Goal: Task Accomplishment & Management: Manage account settings

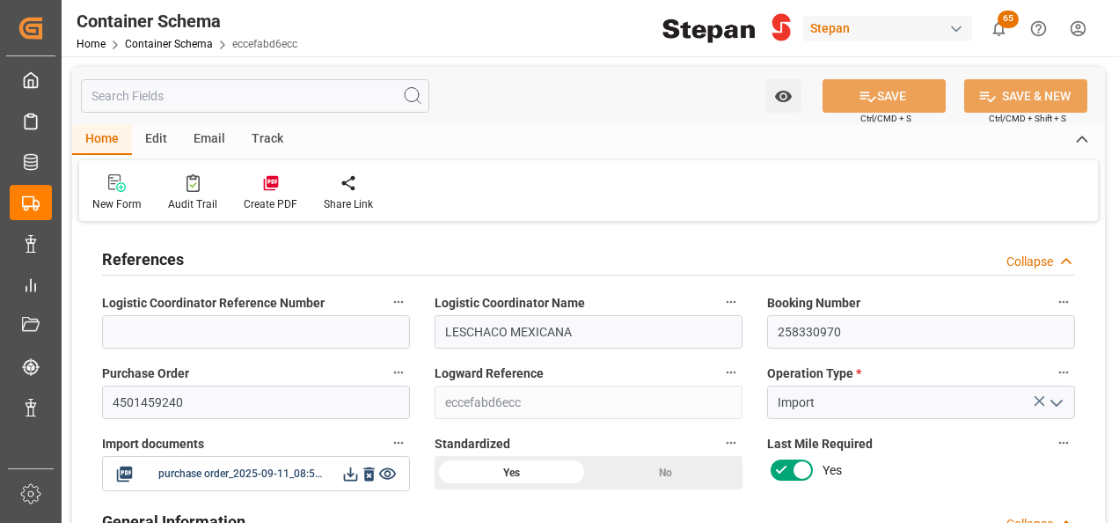
click at [568, 341] on input "LESCHACO MEXICANA" at bounding box center [589, 331] width 308 height 33
click at [435, 338] on input "LESCHACO MEXICANA" at bounding box center [589, 331] width 308 height 33
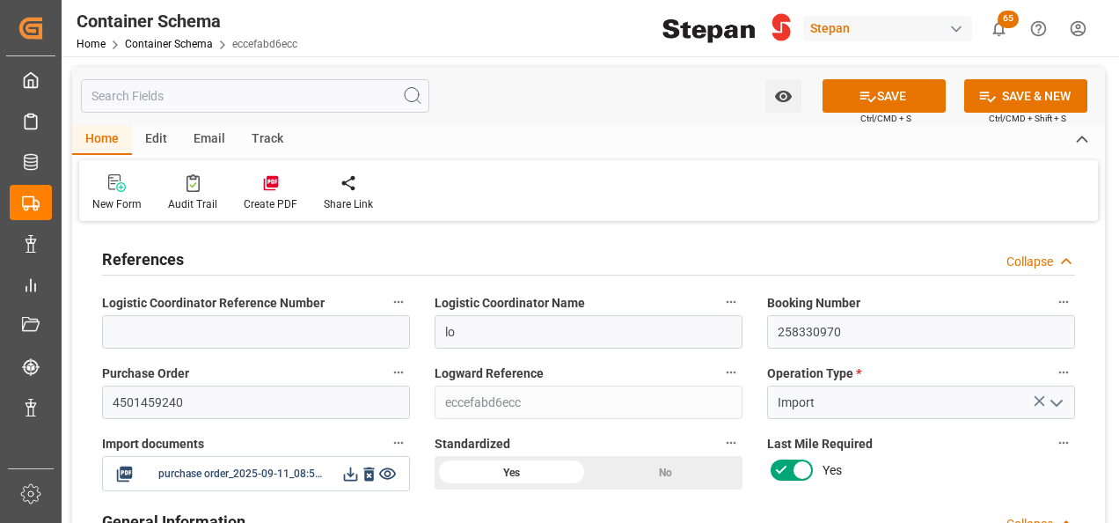
type input "l"
type input "GRUPO ESPECIALIZADO"
click at [883, 99] on button "SAVE" at bounding box center [884, 95] width 123 height 33
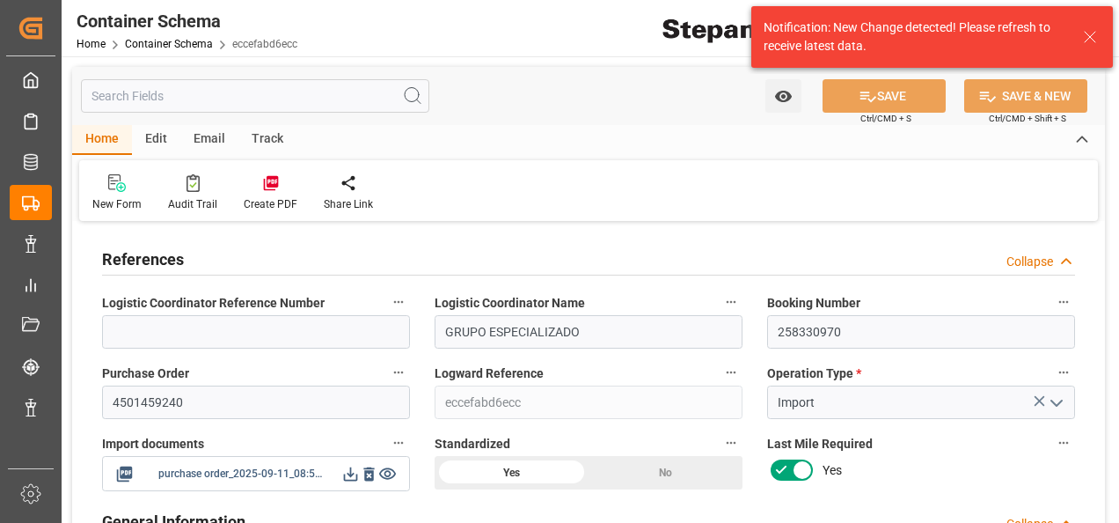
click at [350, 472] on icon at bounding box center [350, 474] width 18 height 18
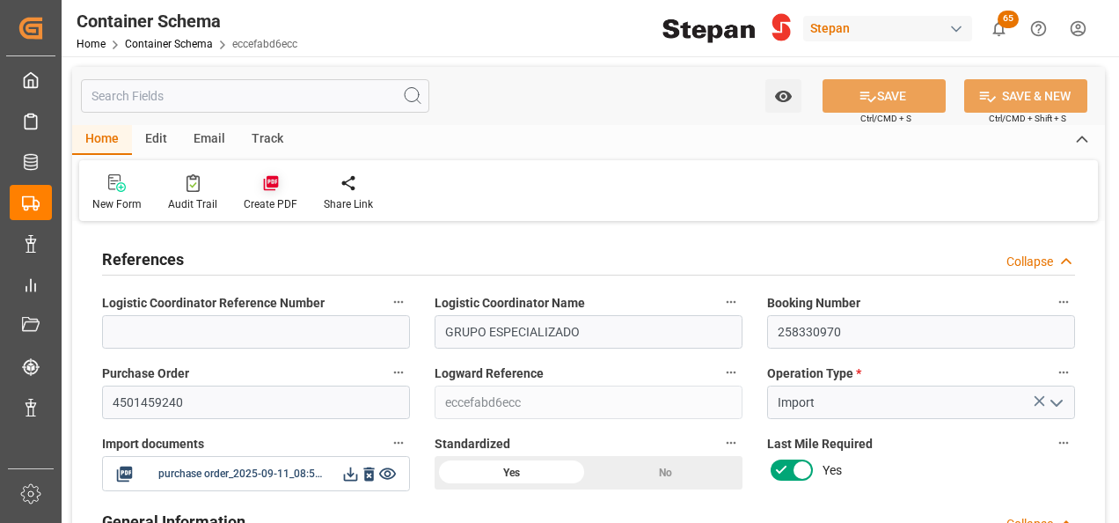
click at [269, 178] on icon at bounding box center [270, 183] width 15 height 15
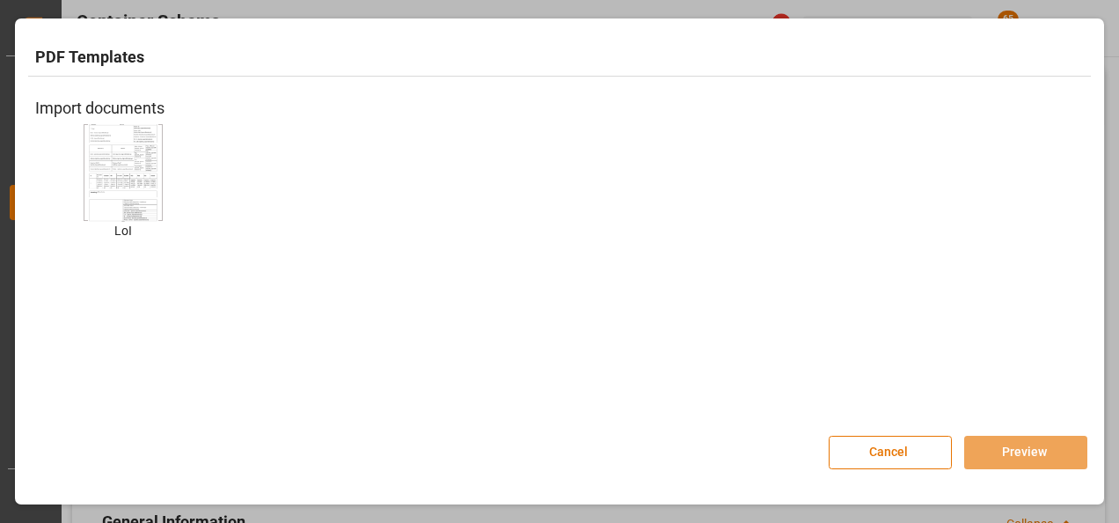
click at [128, 201] on img at bounding box center [123, 171] width 70 height 99
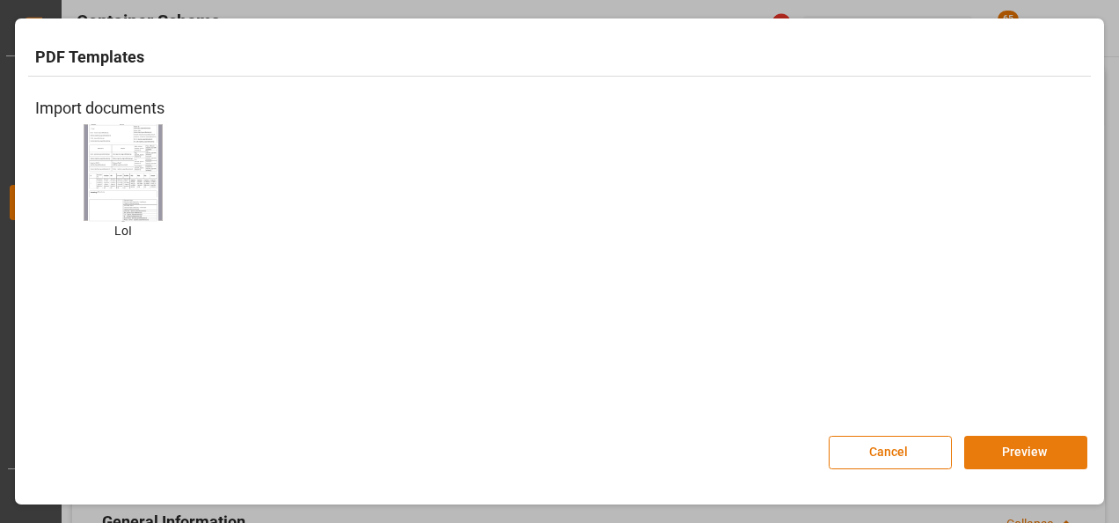
click at [1012, 452] on button "Preview" at bounding box center [1025, 452] width 123 height 33
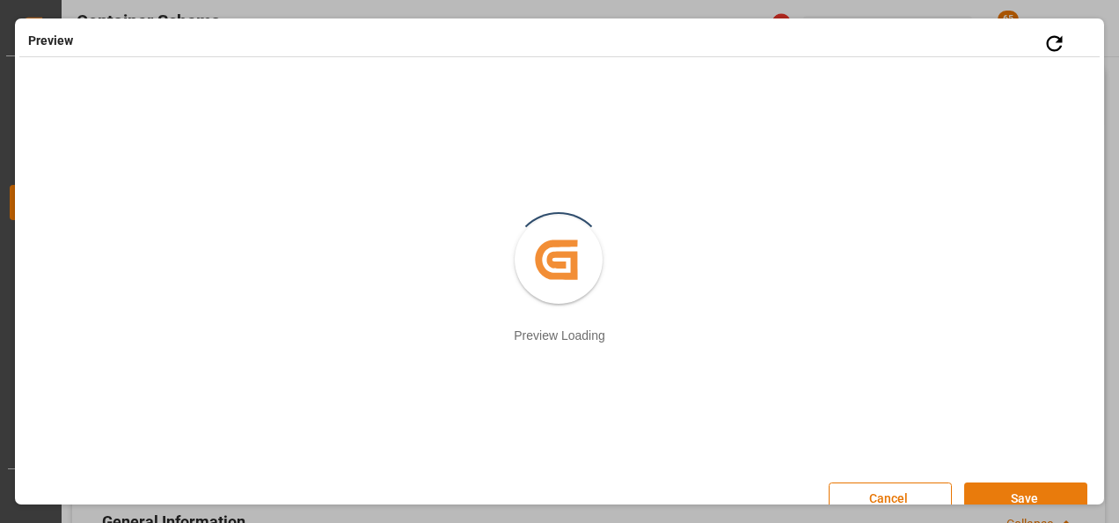
click at [1012, 497] on button "Save" at bounding box center [1025, 498] width 123 height 33
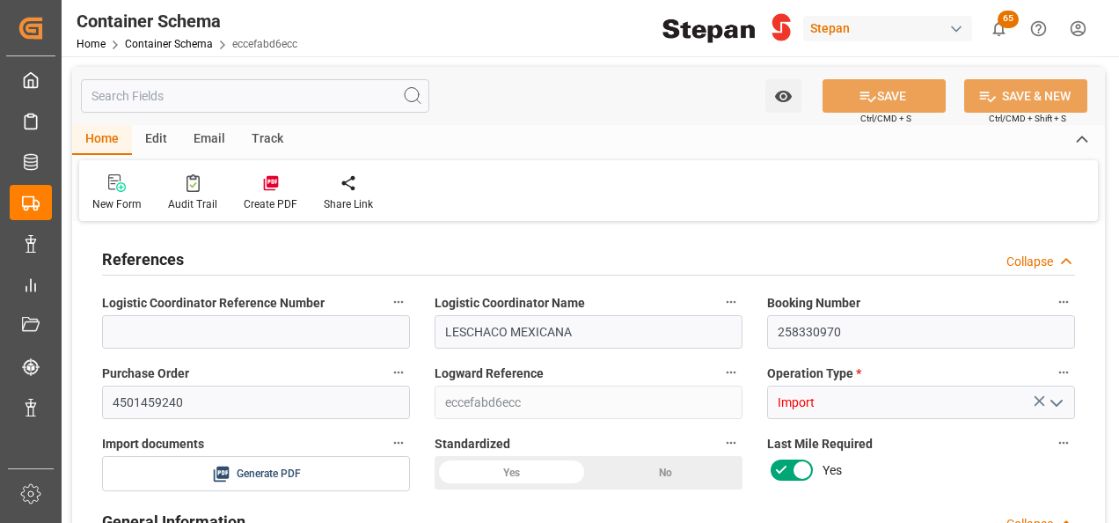
type input "0"
type input "1"
type input "25000"
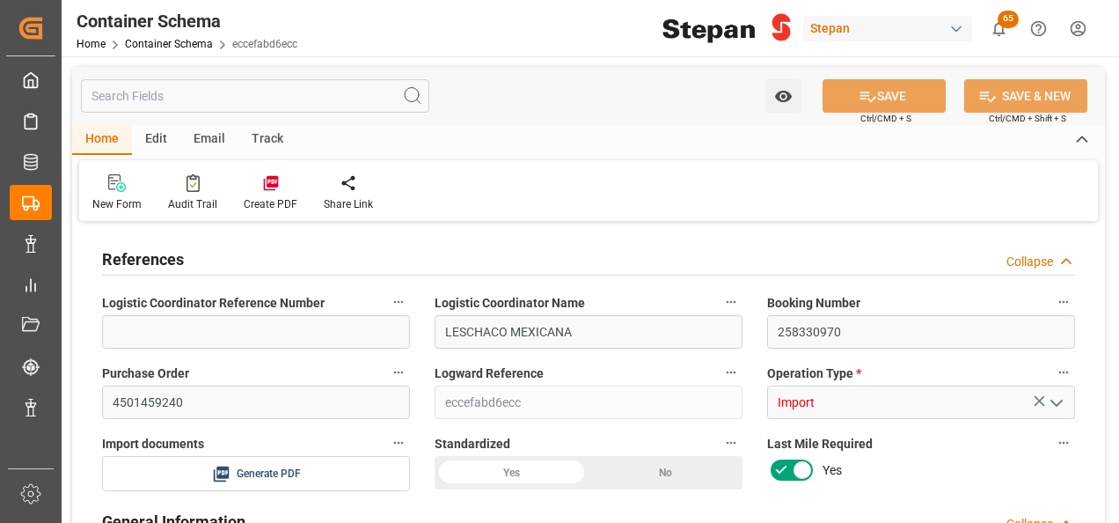
type input "30"
type input "Maersk"
type input "Maersk Line AS"
type input "INNSA"
type input "MXATM"
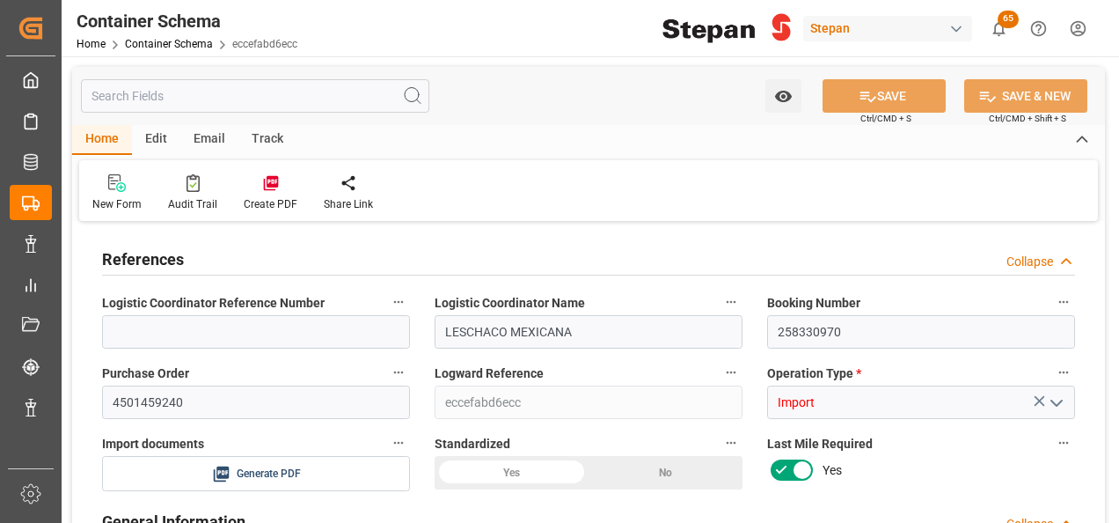
type input "MXATM"
type input "9260469"
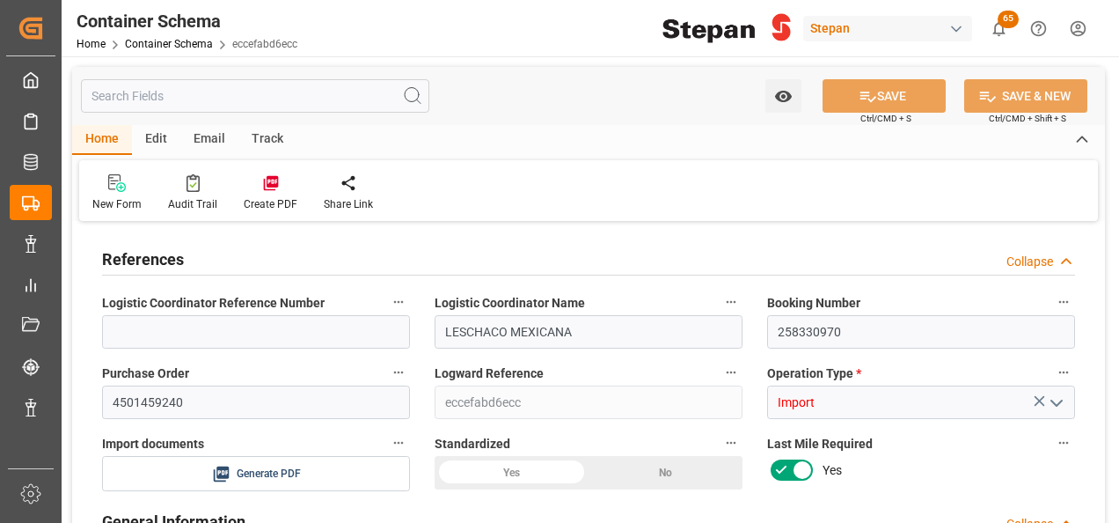
type input "0"
type input "[DATE] 00:00"
type input "[DATE]"
type input "[DATE] 00:00"
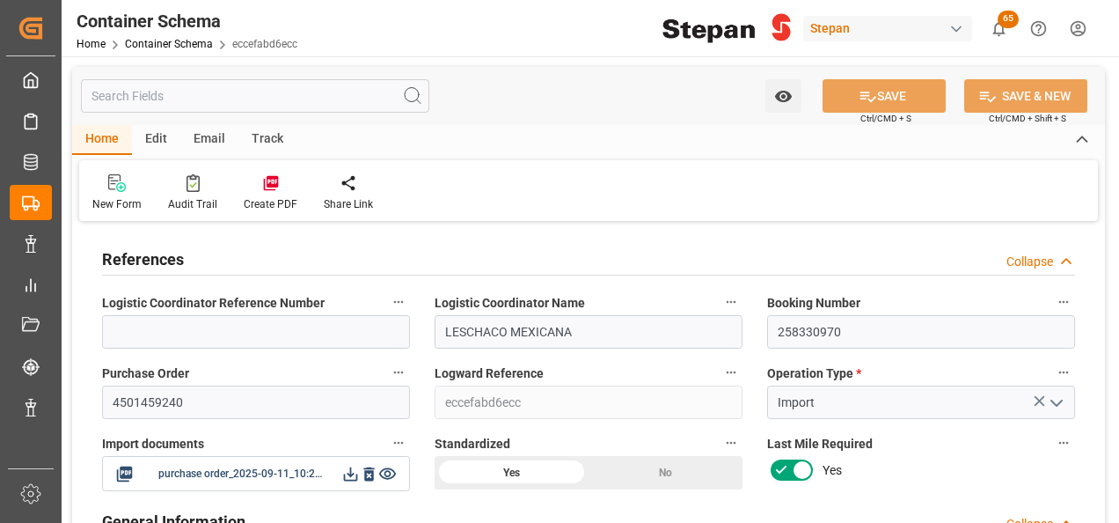
type input "[DATE] 00:00"
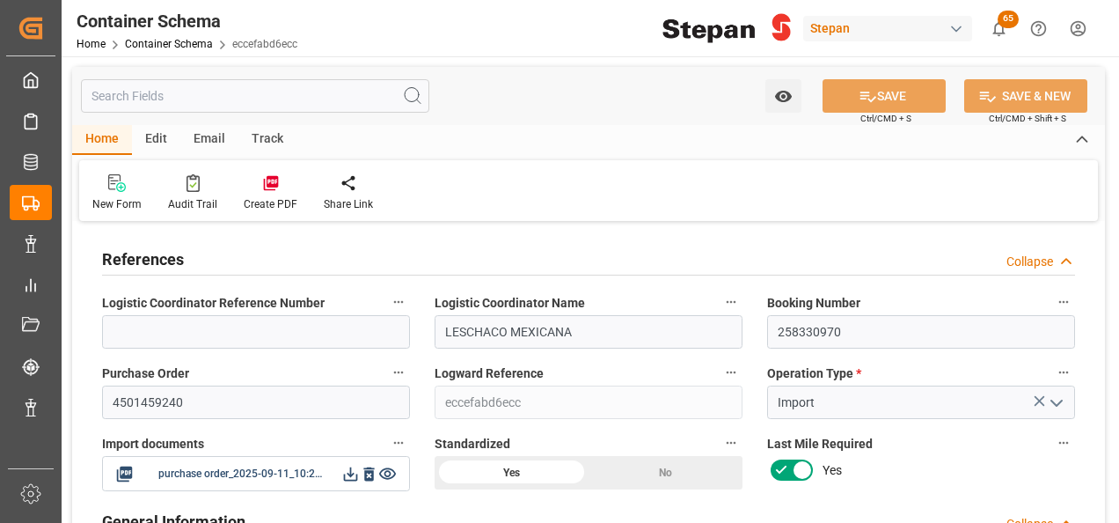
type input "[DATE] 00:00"
type input "[DATE]"
type input "11-09-2025 22:20"
type input "[DATE] 19:59"
type input "[DATE]"
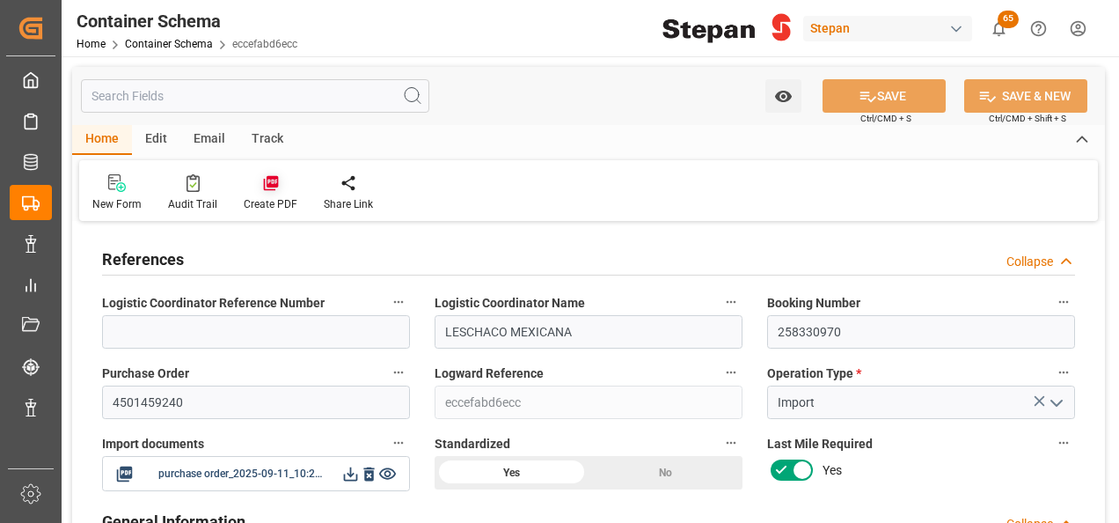
click at [268, 181] on icon at bounding box center [270, 183] width 15 height 15
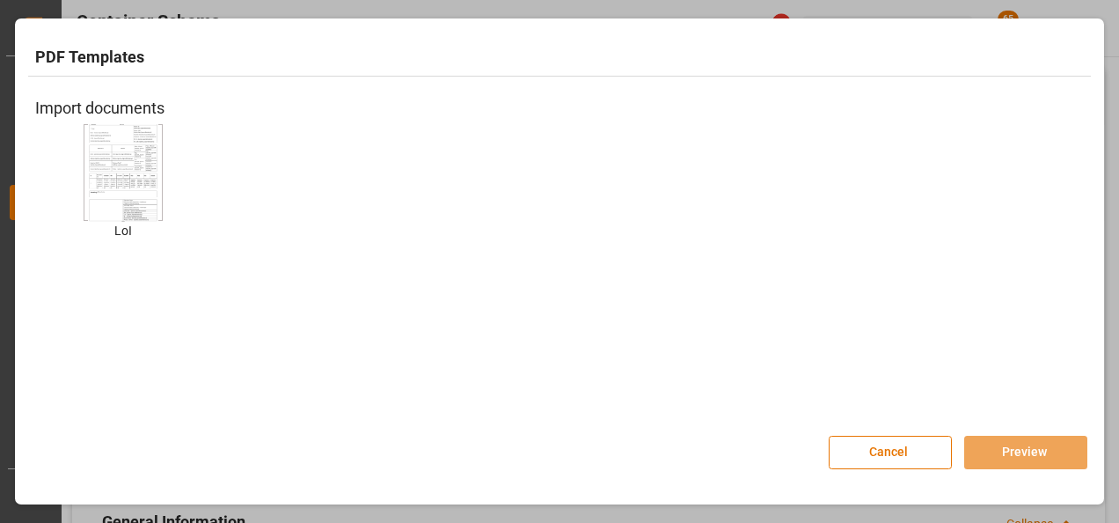
click at [130, 198] on img at bounding box center [123, 171] width 70 height 99
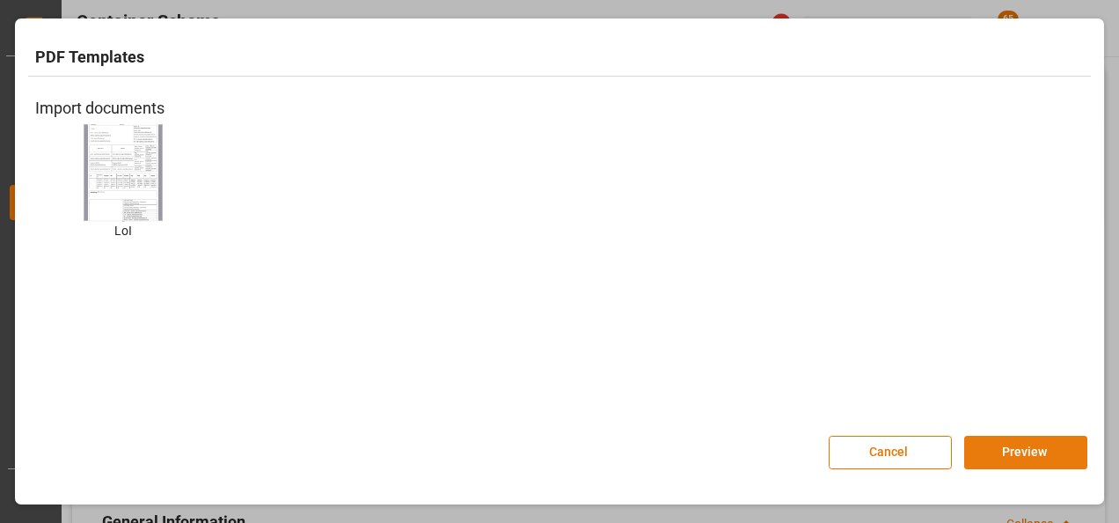
click at [1007, 450] on button "Preview" at bounding box center [1025, 452] width 123 height 33
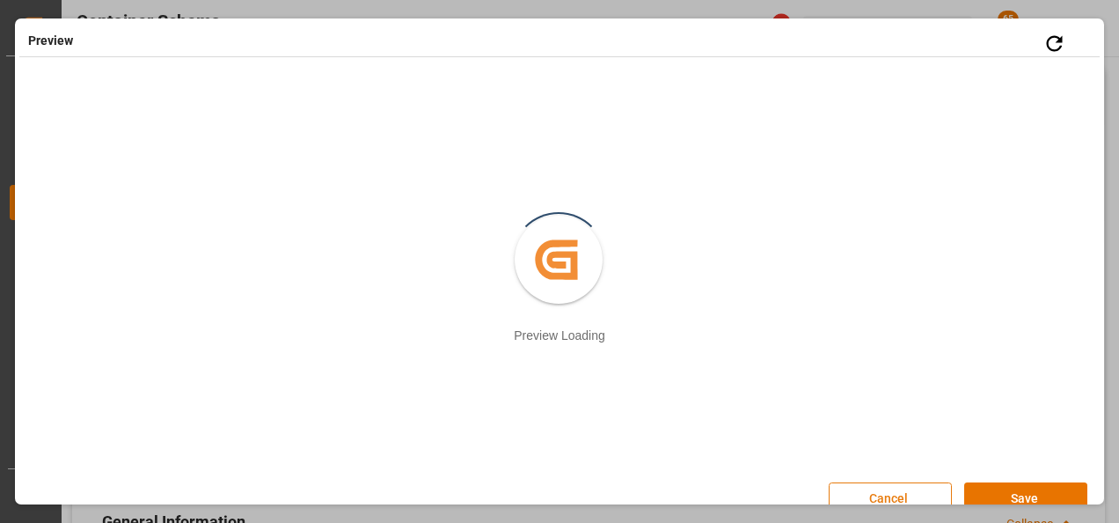
click at [906, 494] on button "Cancel" at bounding box center [890, 498] width 123 height 33
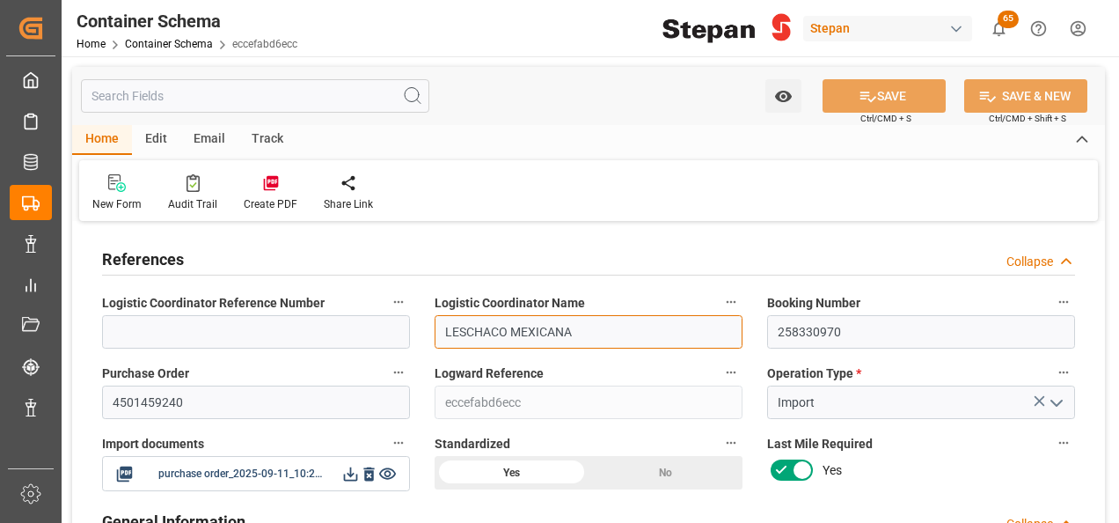
click at [582, 340] on input "LESCHACO MEXICANA" at bounding box center [589, 331] width 308 height 33
drag, startPoint x: 582, startPoint y: 340, endPoint x: 406, endPoint y: 337, distance: 176.9
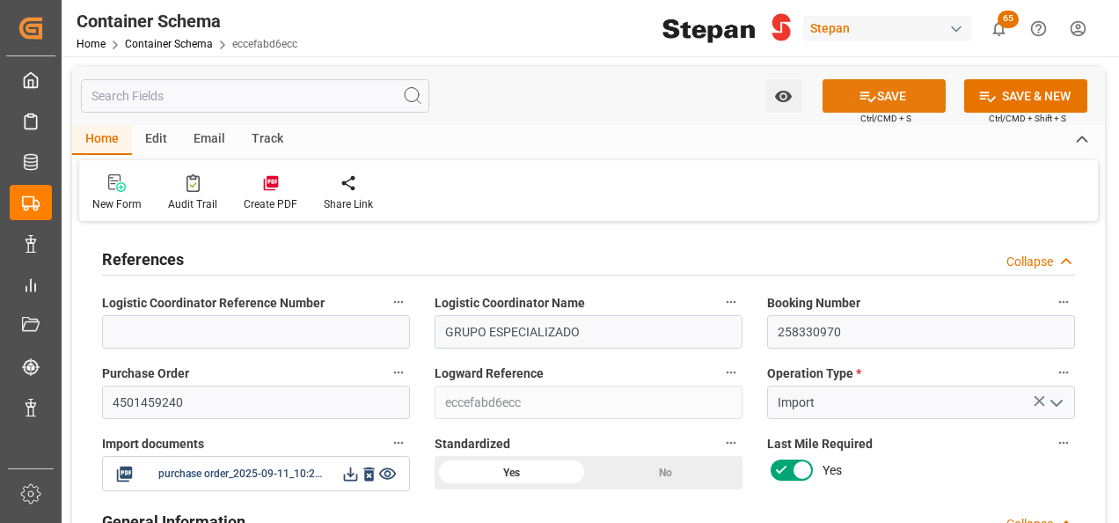
click at [892, 83] on button "SAVE" at bounding box center [884, 95] width 123 height 33
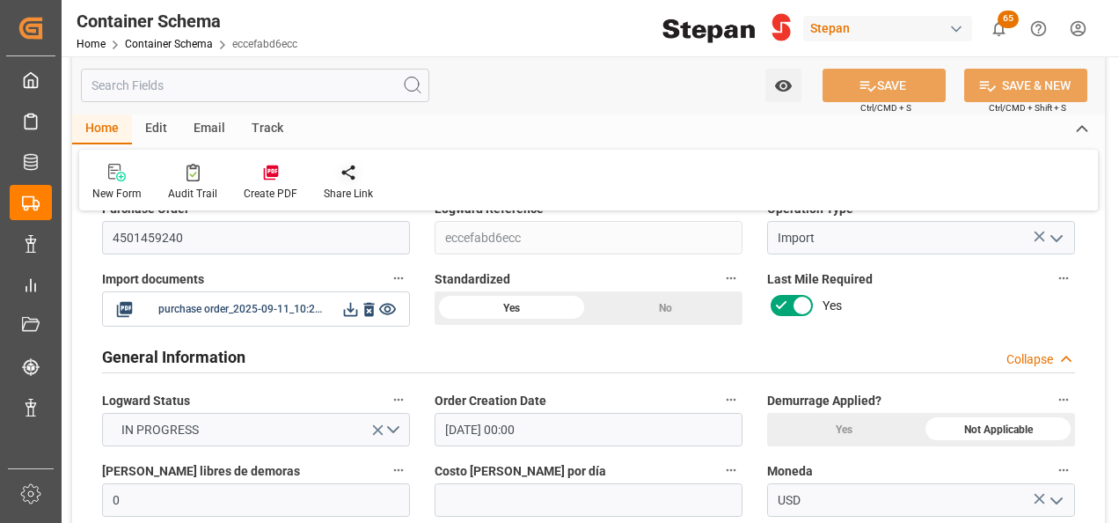
scroll to position [176, 0]
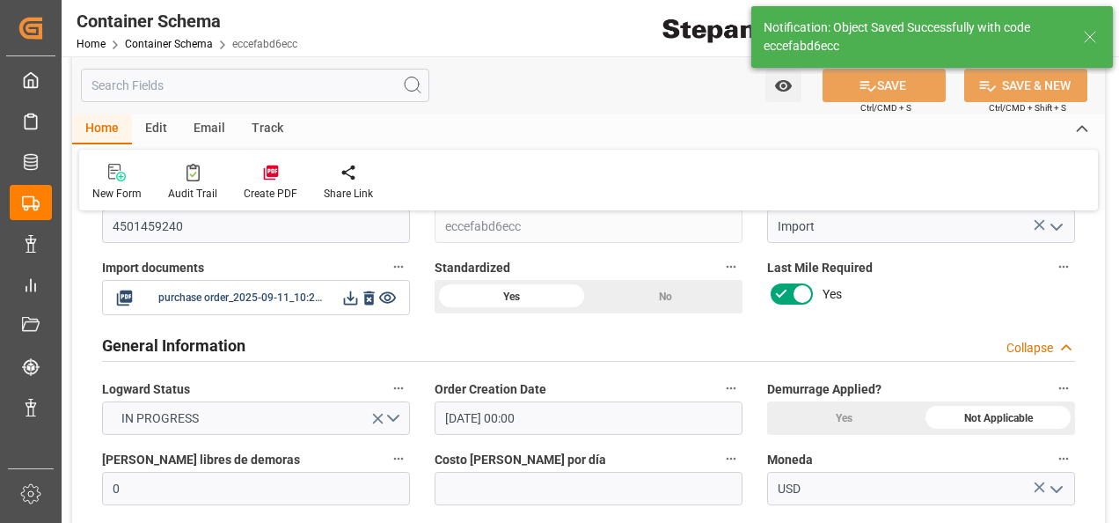
type input "GRUPO ESPECIALIZADO"
type textarea "Container is already in Final Delivery Phase."
type input "11-09-2025 22:21"
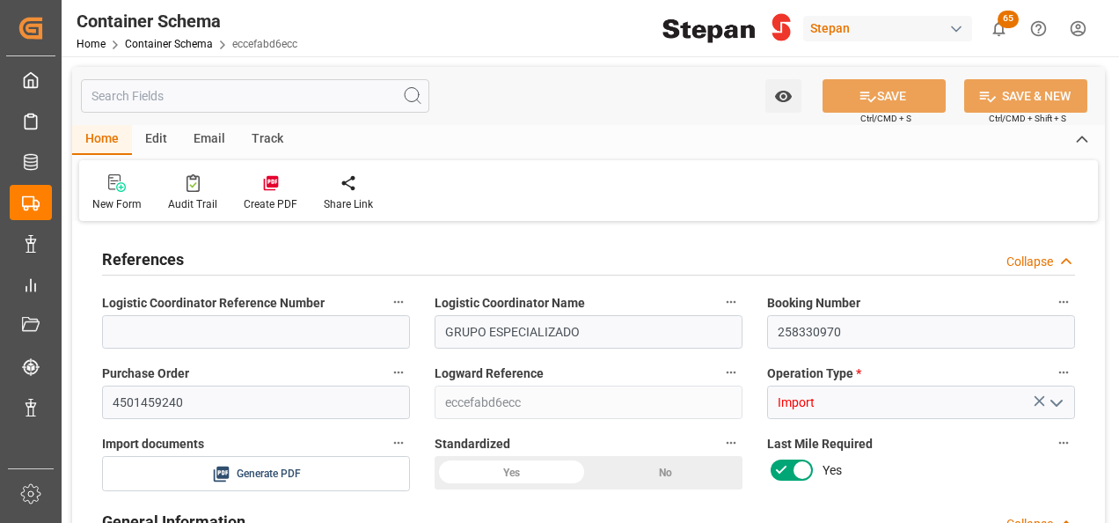
type input "0"
type input "1"
type input "25000"
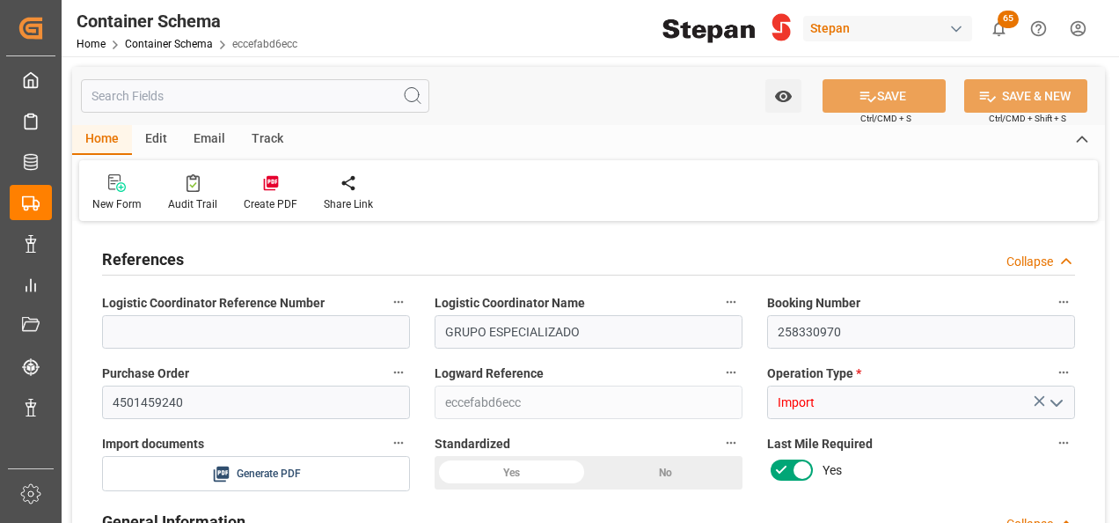
type input "30"
type input "Maersk"
type input "Maersk Line AS"
type input "INNSA"
type input "MXATM"
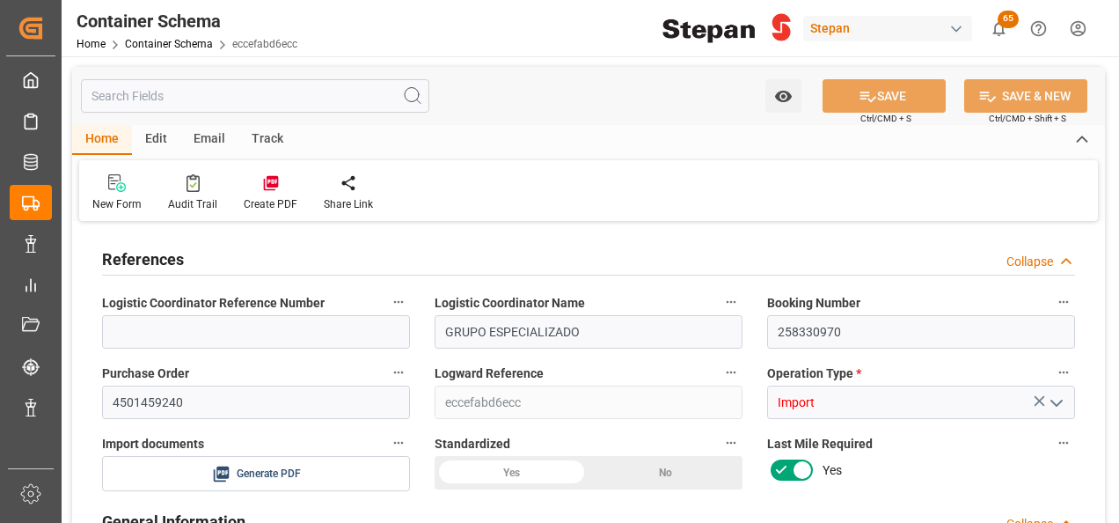
type input "MXATM"
type input "9260469"
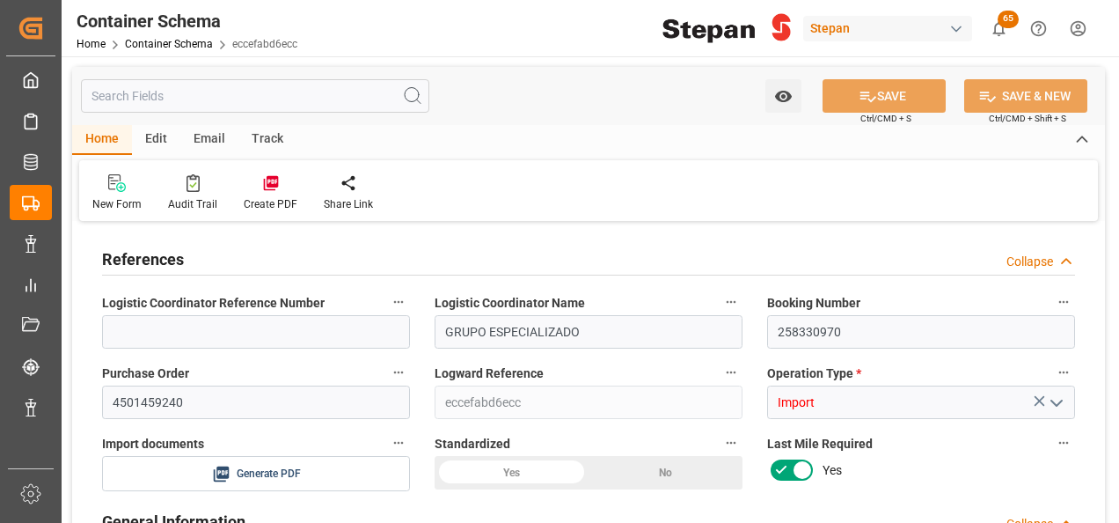
type input "0"
type input "[DATE] 00:00"
type input "[DATE]"
type input "[DATE] 00:00"
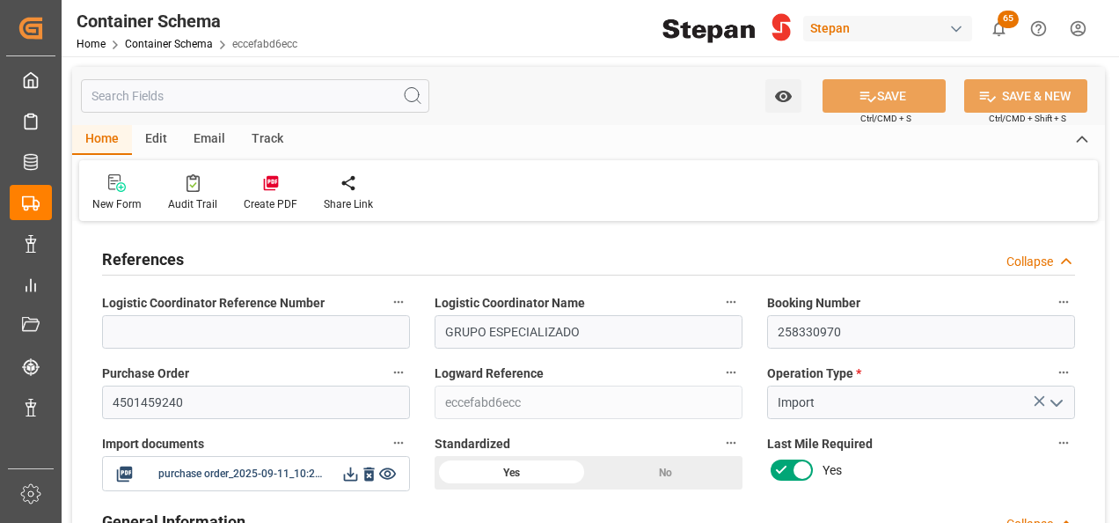
type input "[DATE] 00:00"
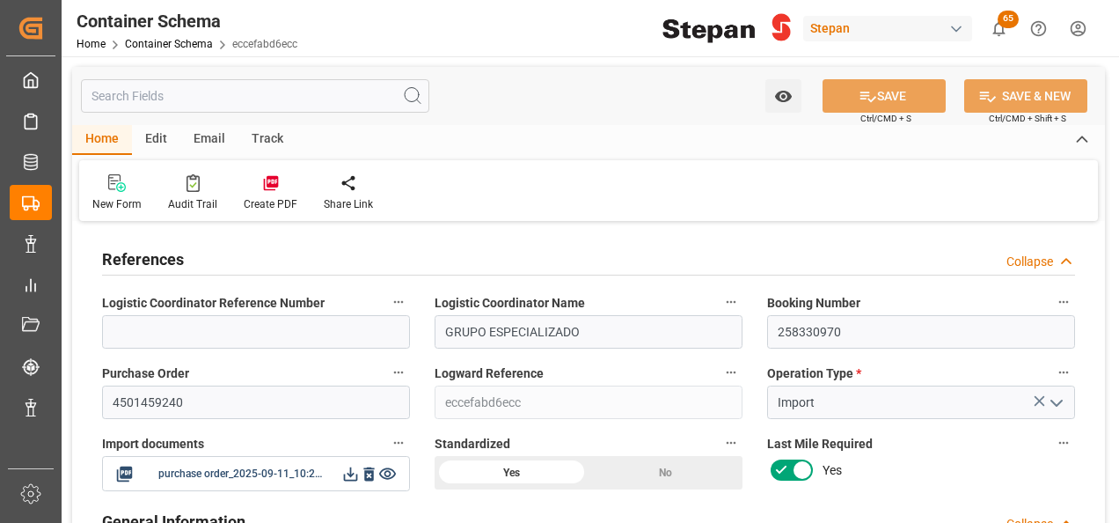
type input "[DATE] 00:00"
type input "[DATE]"
type input "11-09-2025 22:21"
type input "[DATE] 19:59"
type input "[DATE]"
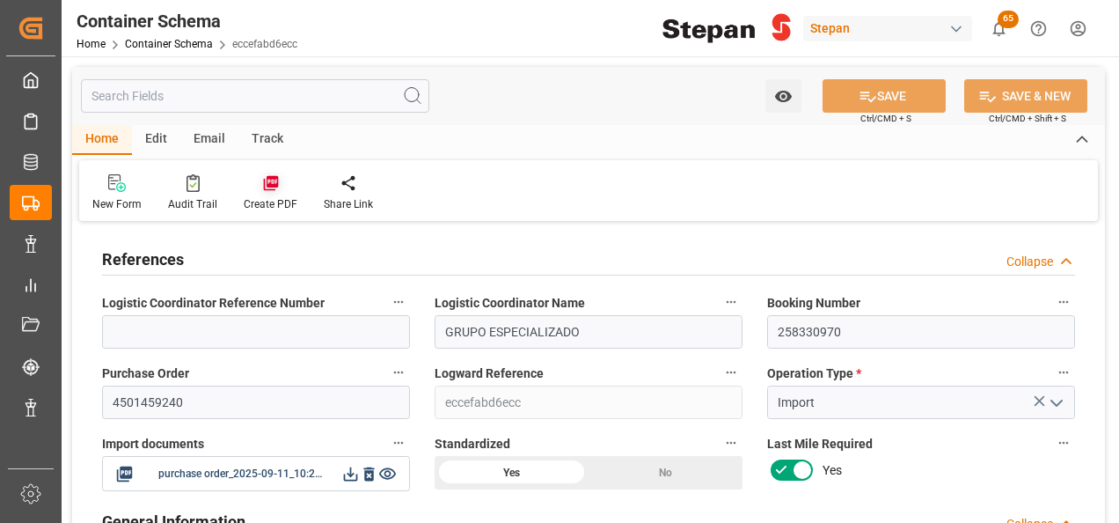
click at [262, 175] on icon at bounding box center [271, 183] width 18 height 18
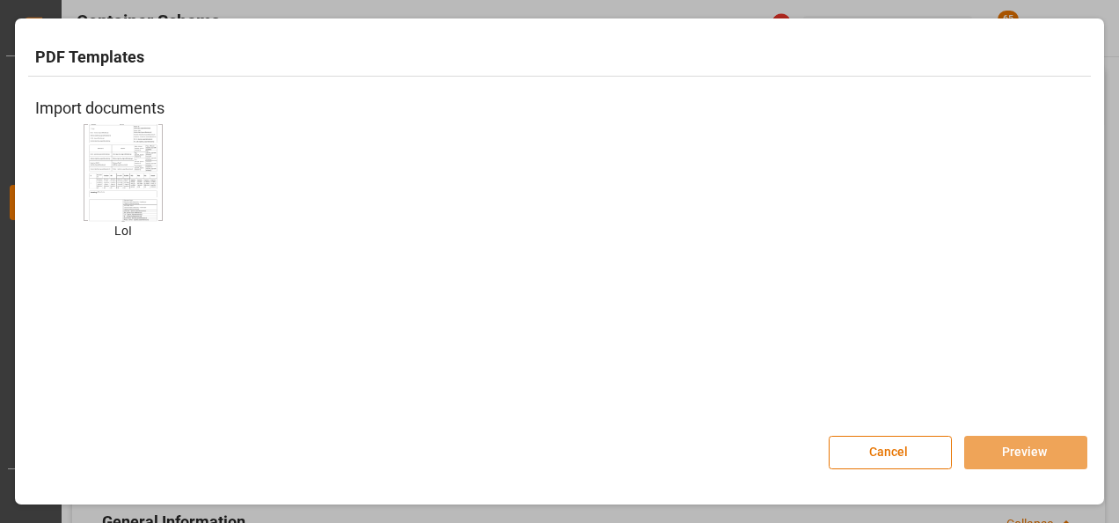
click at [145, 160] on img at bounding box center [123, 171] width 70 height 99
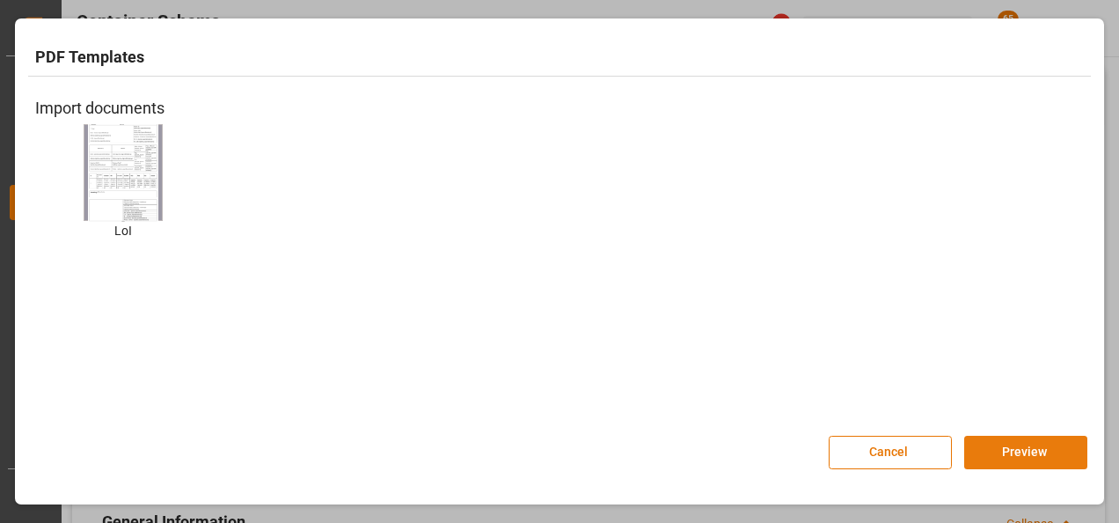
click at [1056, 445] on button "Preview" at bounding box center [1025, 452] width 123 height 33
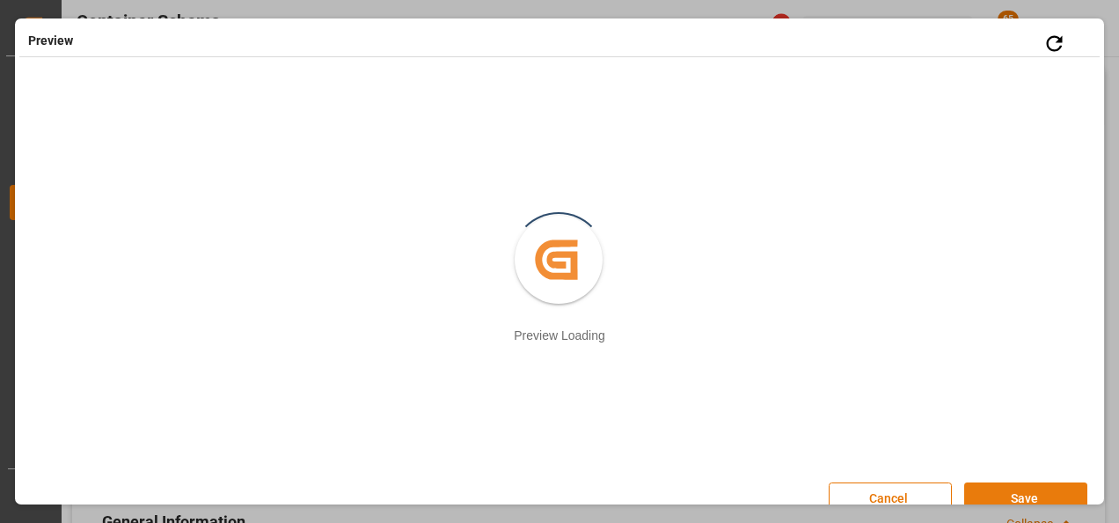
click at [1012, 491] on button "Save" at bounding box center [1025, 498] width 123 height 33
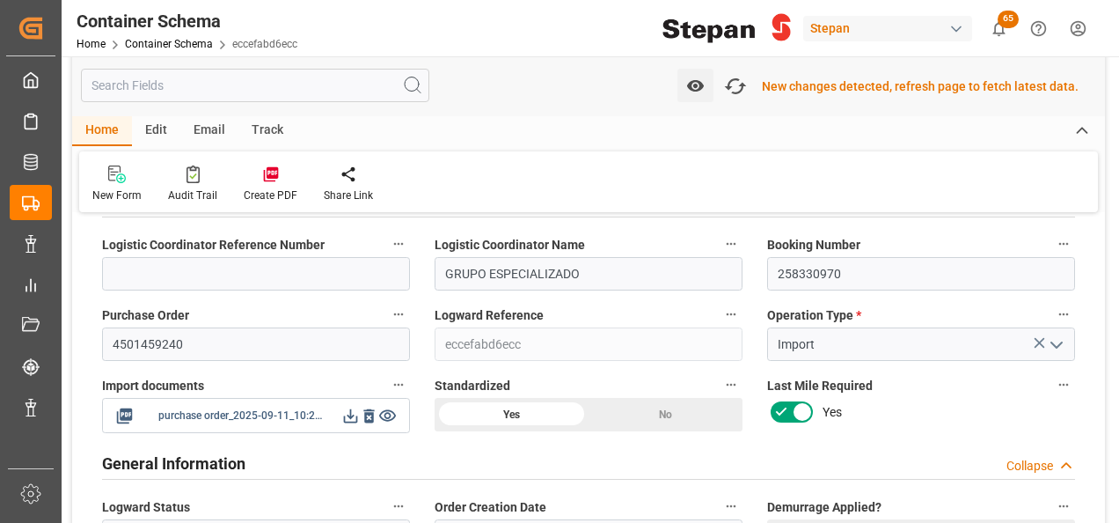
scroll to position [88, 0]
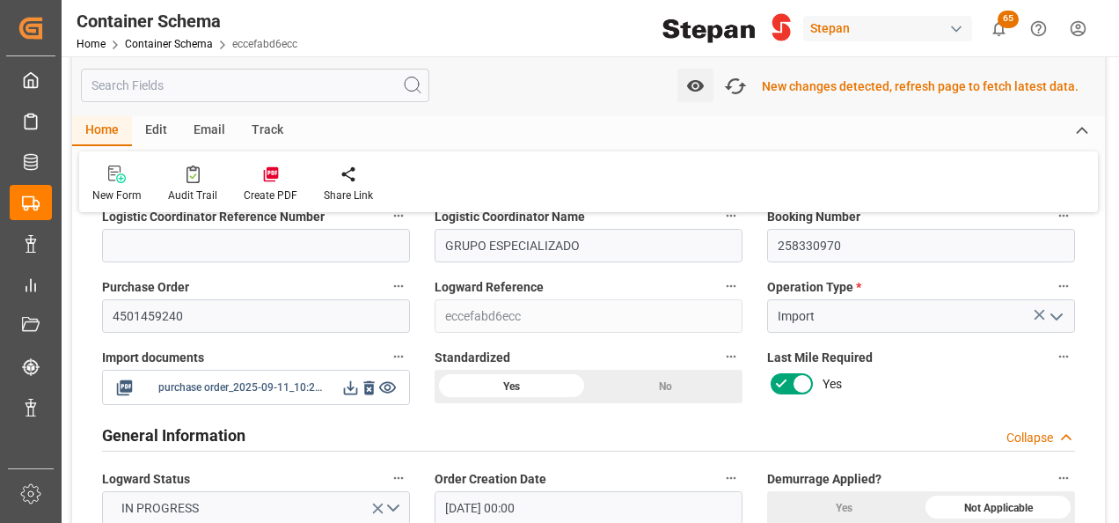
click at [355, 386] on icon at bounding box center [350, 387] width 18 height 18
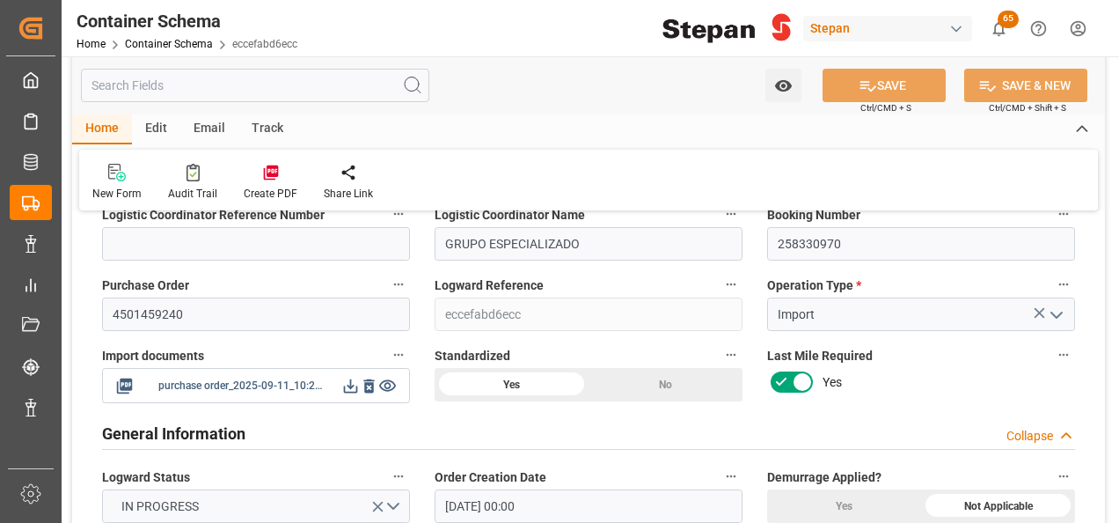
scroll to position [86, 0]
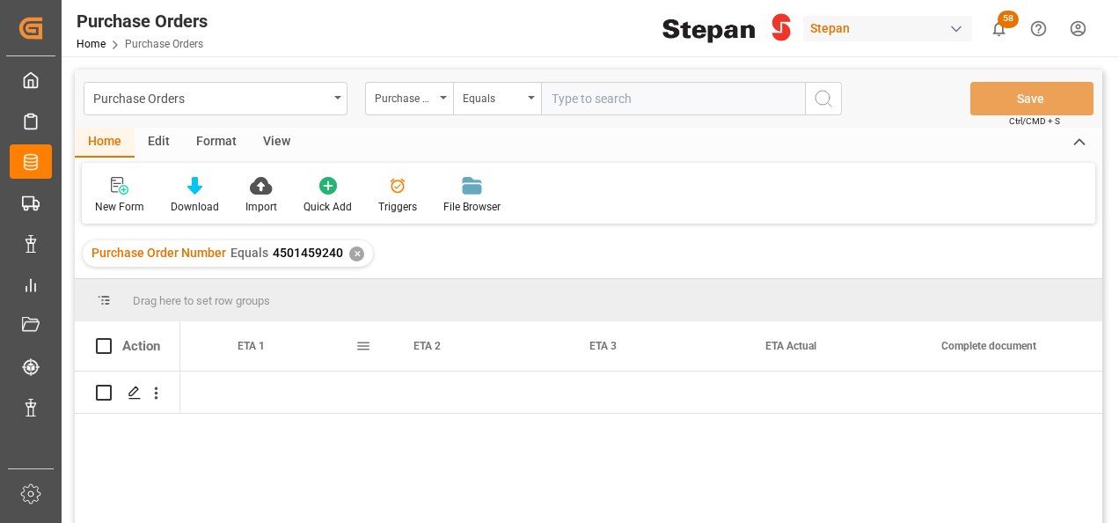
scroll to position [0, 2428]
click at [457, 398] on div "Press SPACE to select this row." at bounding box center [481, 391] width 176 height 41
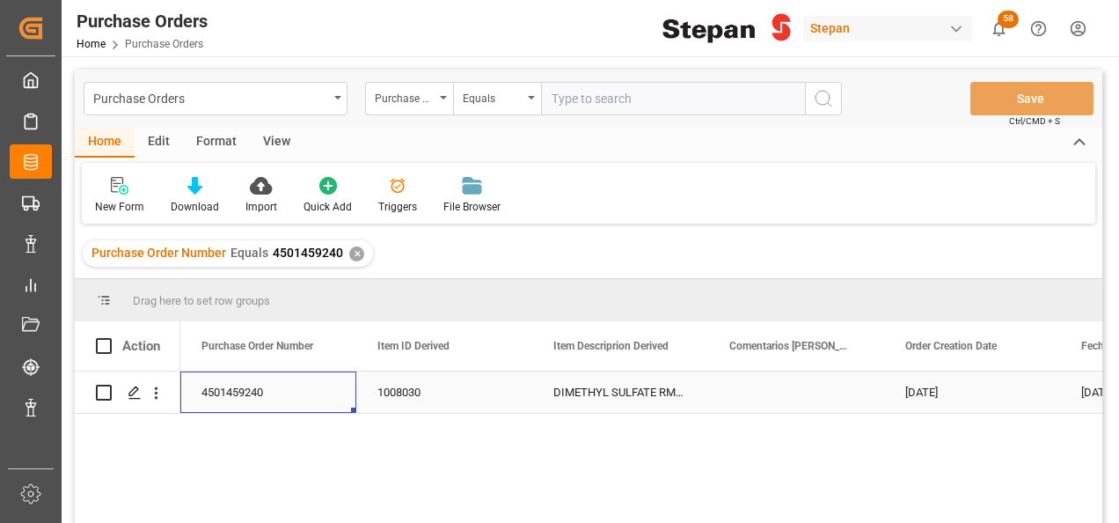
scroll to position [0, 0]
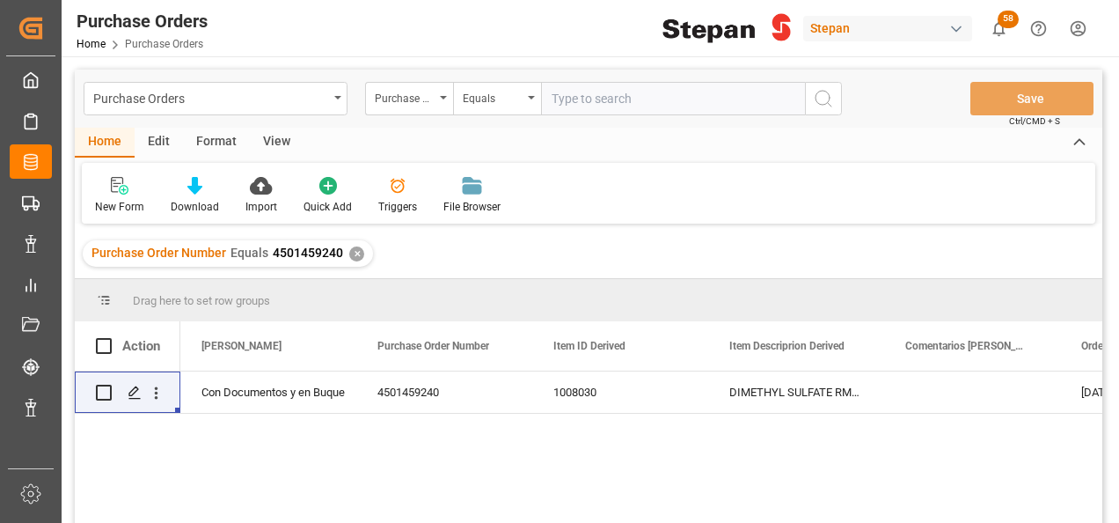
click at [357, 250] on div "✕" at bounding box center [356, 253] width 15 height 15
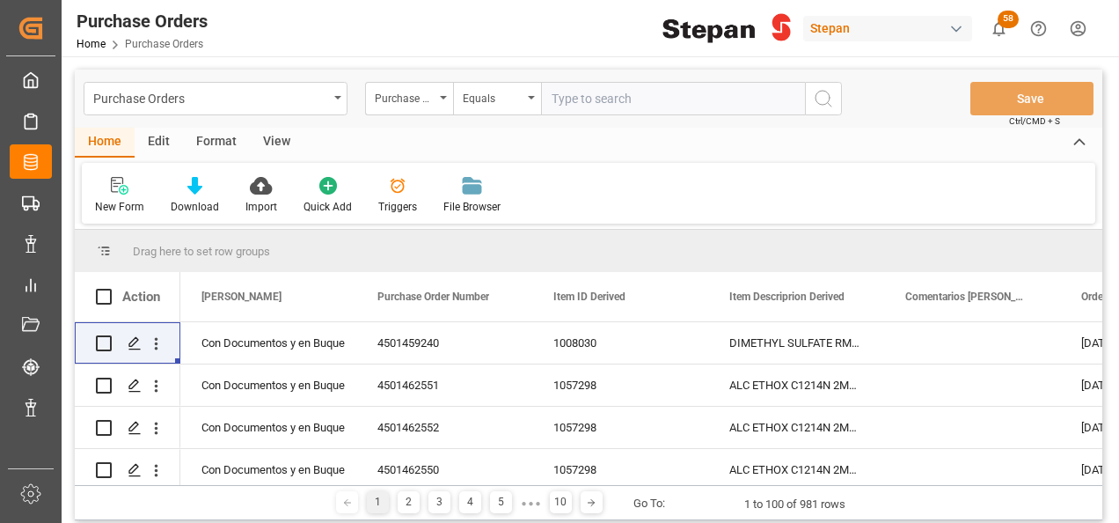
click at [594, 106] on input "text" at bounding box center [673, 98] width 264 height 33
paste input "4501479546"
type input "4501479546"
click at [815, 97] on icon "search button" at bounding box center [823, 98] width 21 height 21
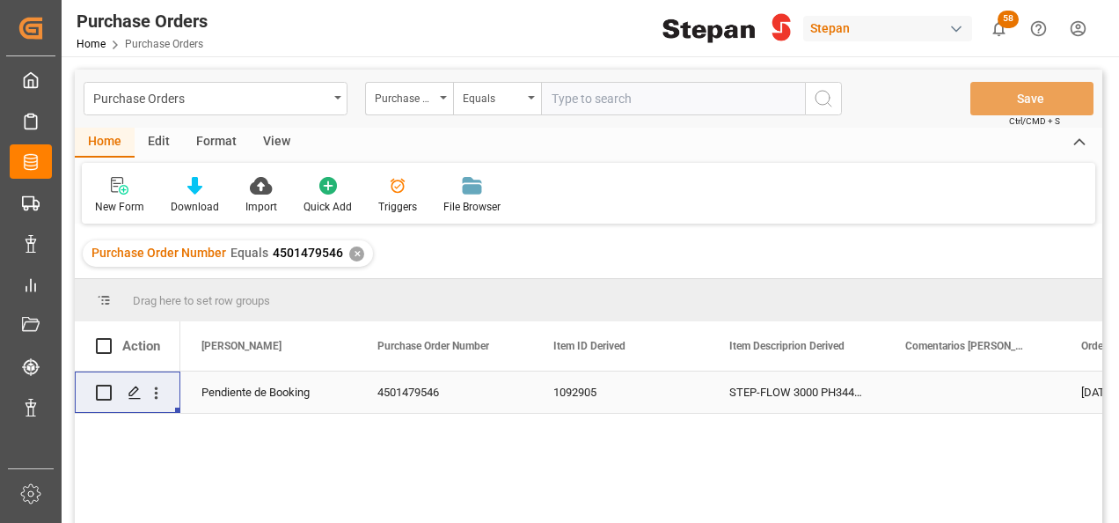
click at [260, 403] on div "Pendiente de Booking" at bounding box center [268, 392] width 134 height 40
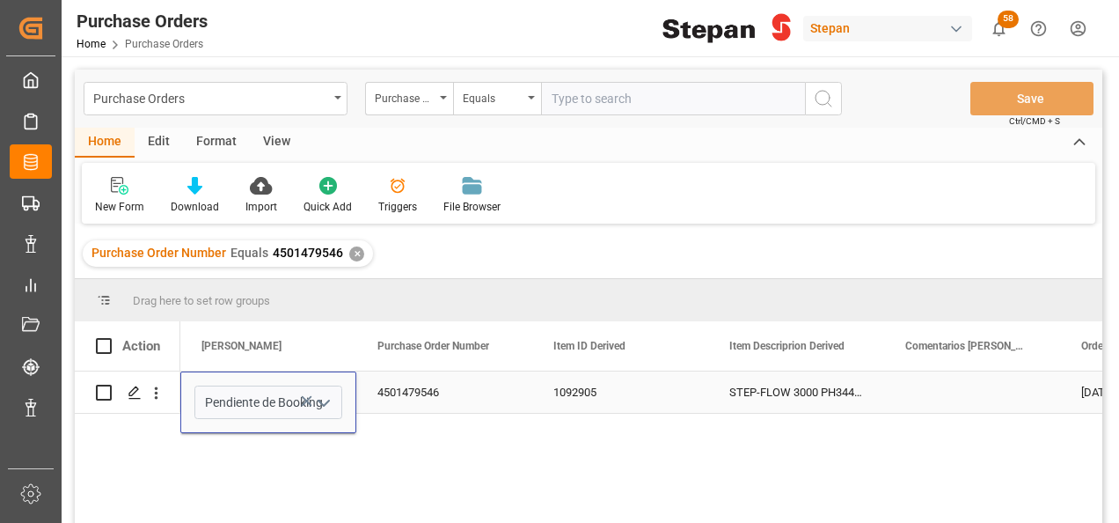
click at [331, 397] on icon "open menu" at bounding box center [323, 402] width 21 height 21
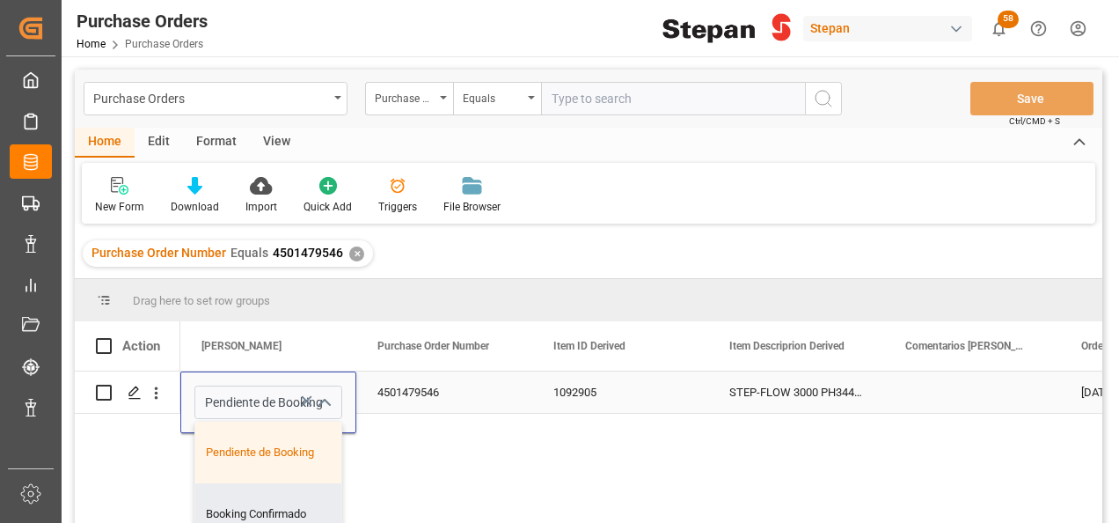
click at [238, 508] on div "Booking Confirmado" at bounding box center [285, 514] width 181 height 62
type input "Booking Confirmado"
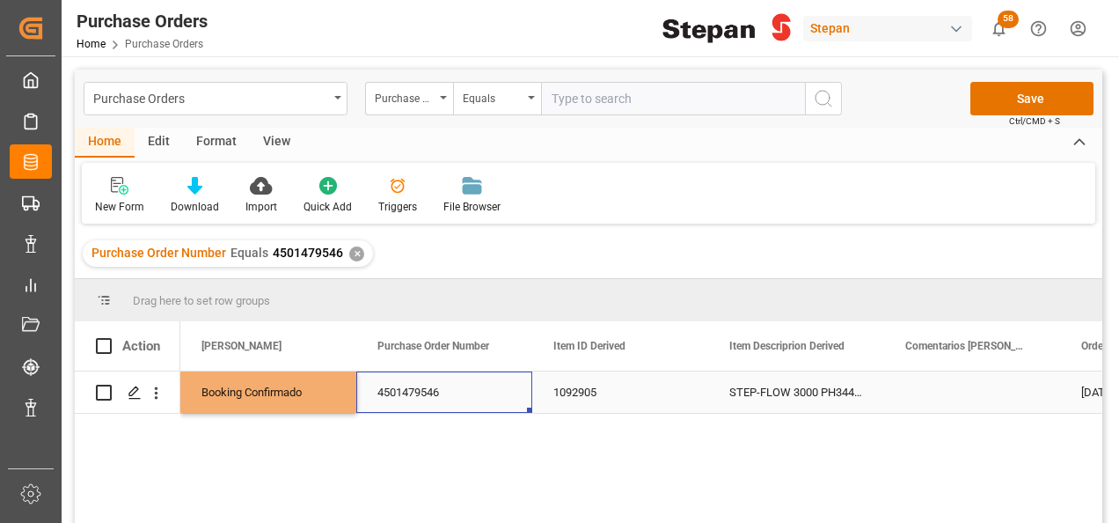
click at [397, 392] on div "4501479546" at bounding box center [444, 391] width 176 height 41
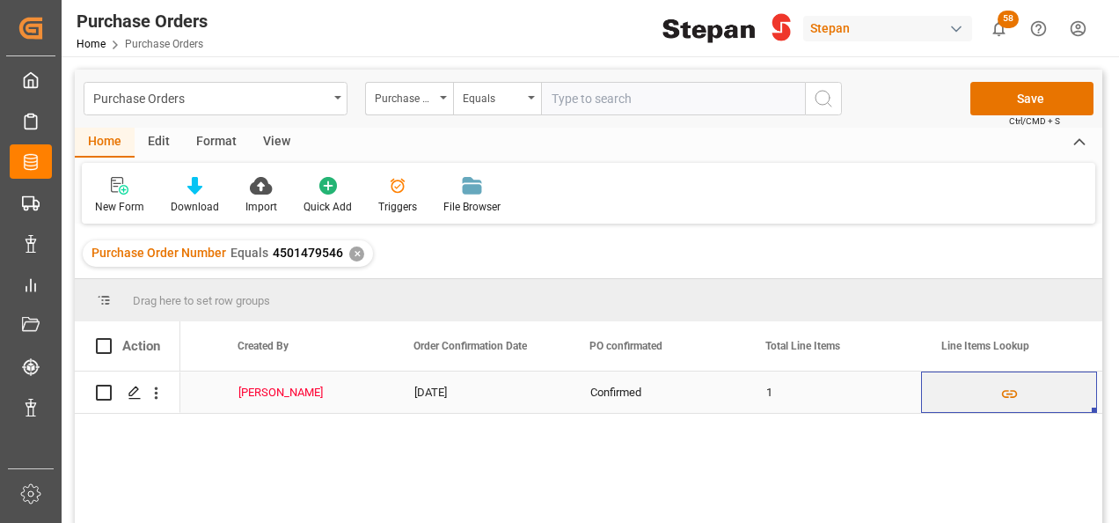
drag, startPoint x: 231, startPoint y: 382, endPoint x: 246, endPoint y: 382, distance: 15.0
click at [236, 382] on div "Erika Reyes" at bounding box center [305, 391] width 176 height 41
click at [246, 382] on div "Erika Reyes" at bounding box center [305, 392] width 134 height 40
click at [285, 392] on div "Erika Reyes" at bounding box center [305, 392] width 134 height 40
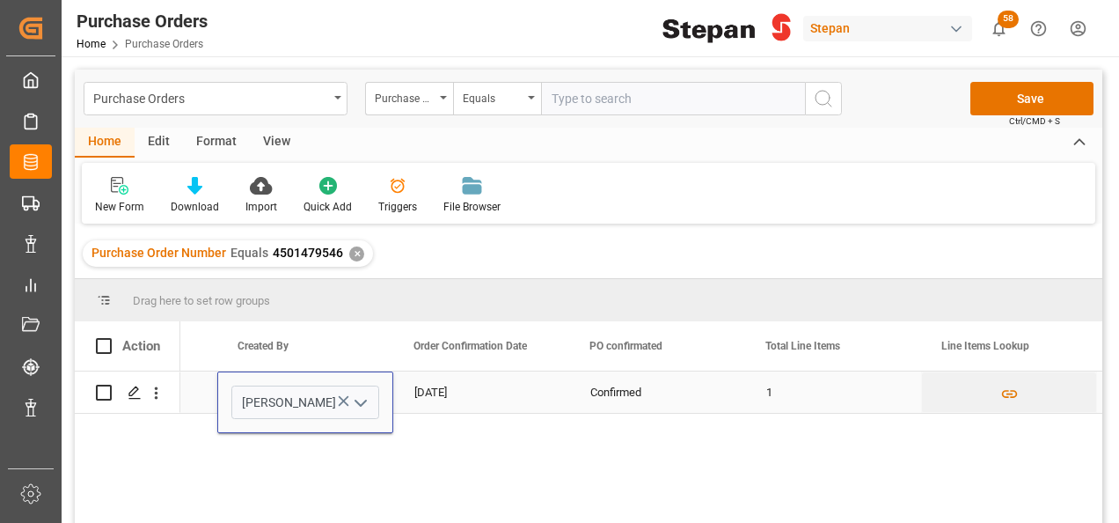
click at [361, 405] on polyline "open menu" at bounding box center [360, 402] width 11 height 5
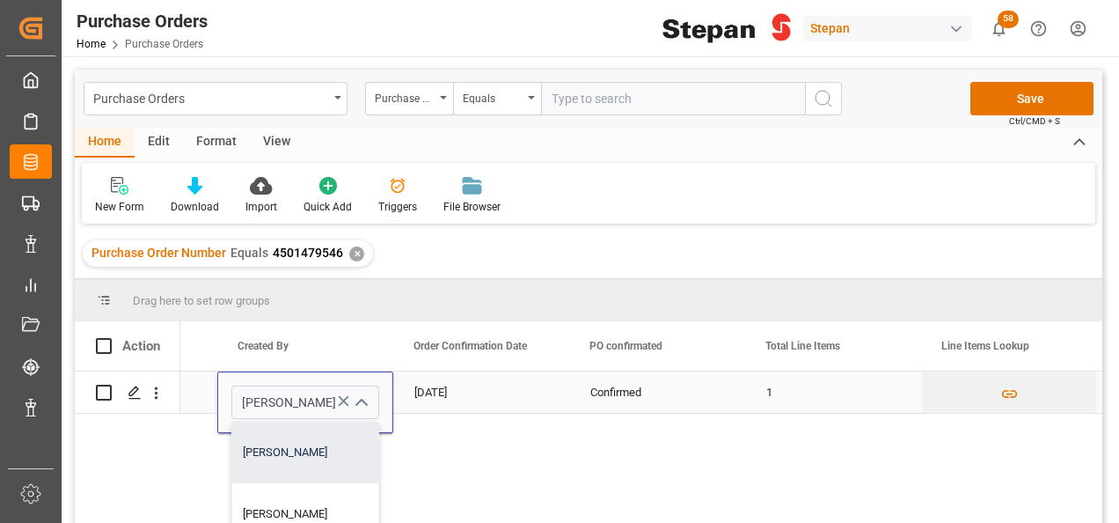
click at [278, 450] on div "Erika Reyes" at bounding box center [305, 452] width 146 height 62
type input "Erika Reyes"
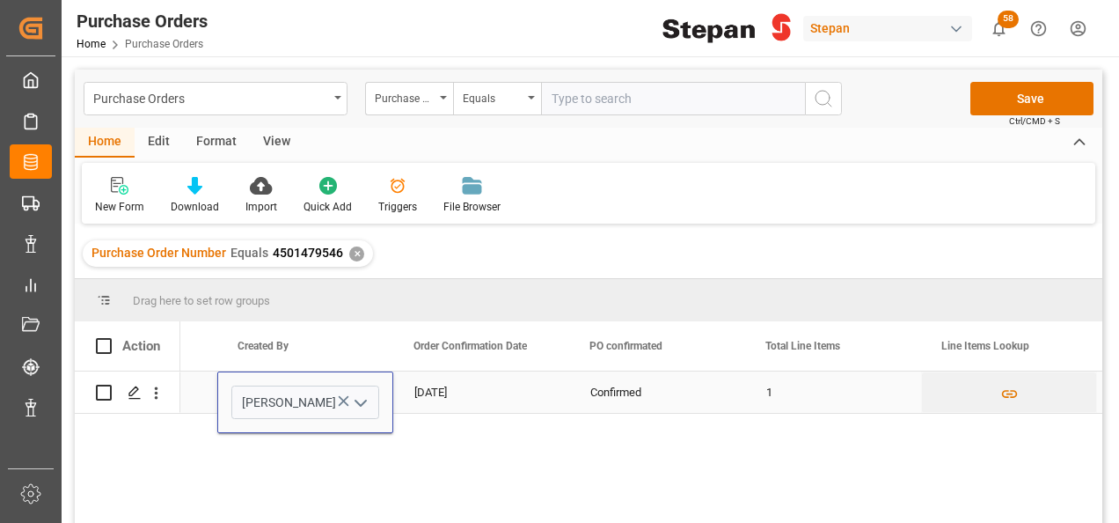
click at [424, 391] on div "21-08-2025" at bounding box center [481, 391] width 176 height 41
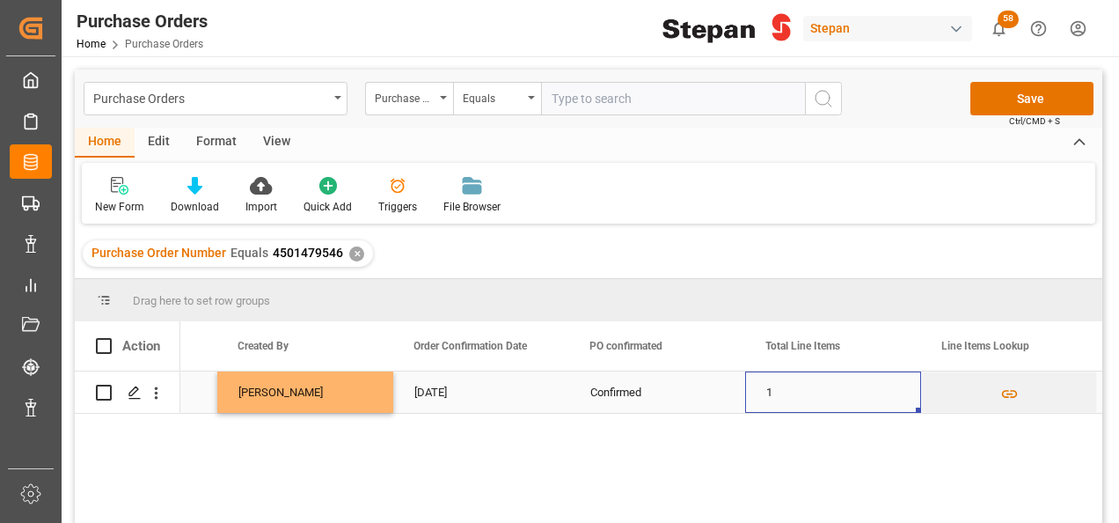
click at [808, 387] on div "1" at bounding box center [833, 391] width 176 height 41
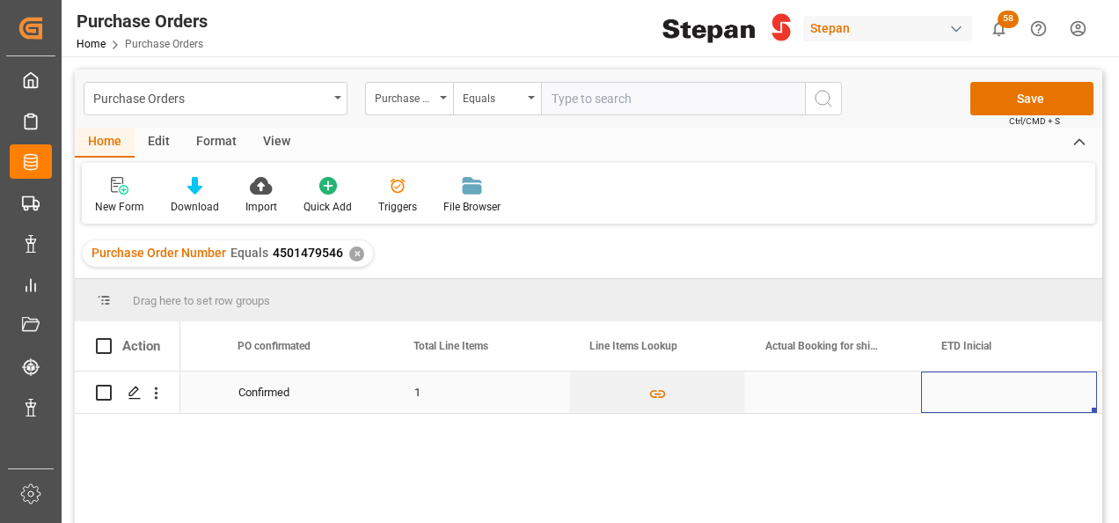
scroll to position [0, 1547]
click at [808, 387] on div "Press SPACE to select this row." at bounding box center [833, 391] width 176 height 41
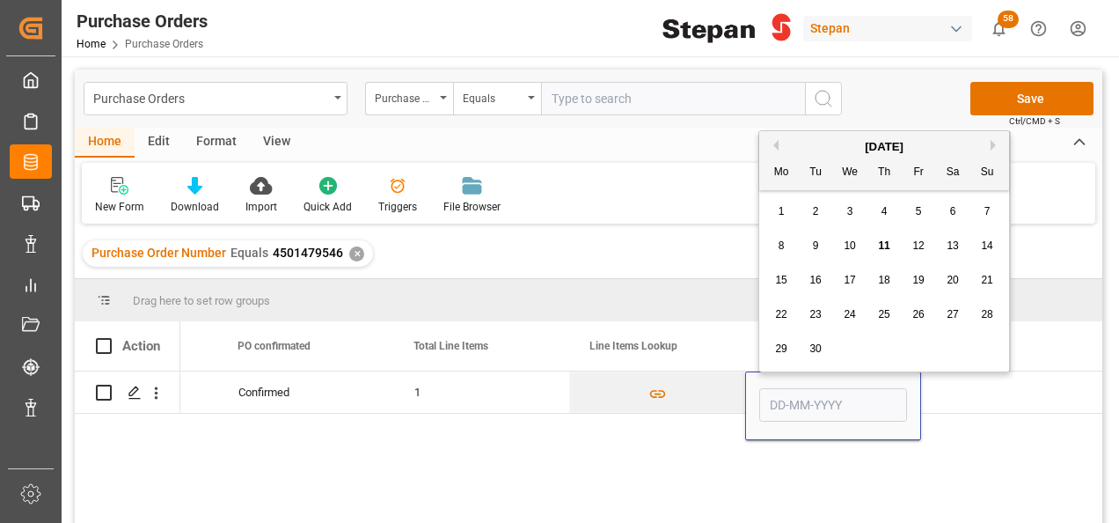
click at [879, 249] on span "11" at bounding box center [883, 245] width 11 height 12
type input "[DATE]"
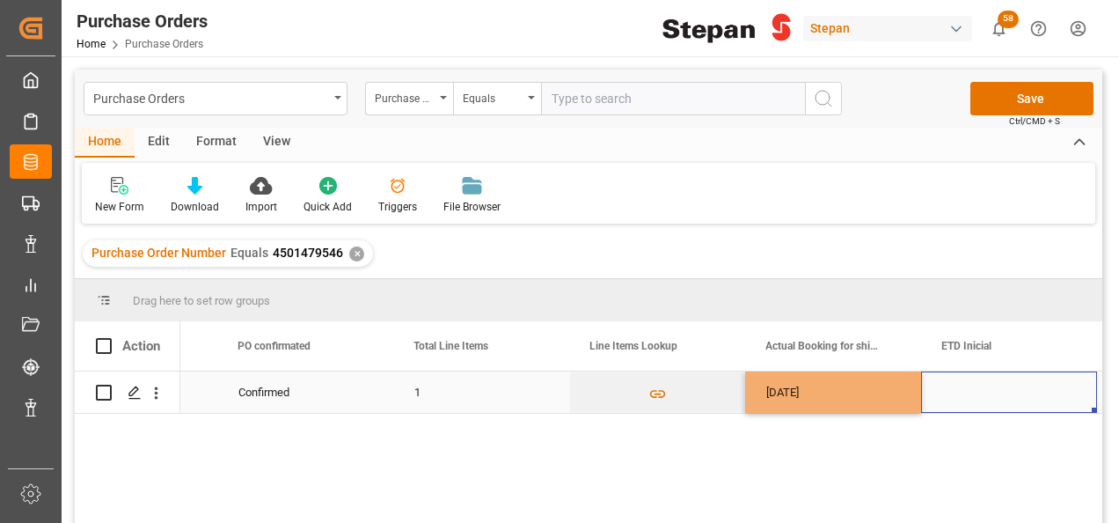
drag, startPoint x: 963, startPoint y: 391, endPoint x: 968, endPoint y: 378, distance: 13.4
click at [964, 389] on div "Press SPACE to select this row." at bounding box center [1009, 391] width 176 height 41
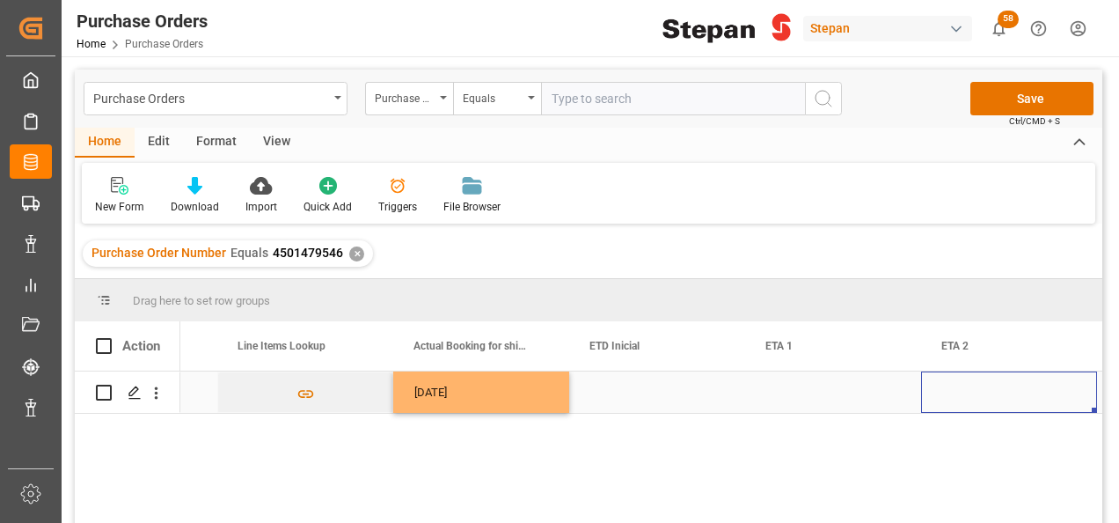
scroll to position [0, 1899]
click at [630, 385] on div "Press SPACE to select this row." at bounding box center [657, 391] width 176 height 41
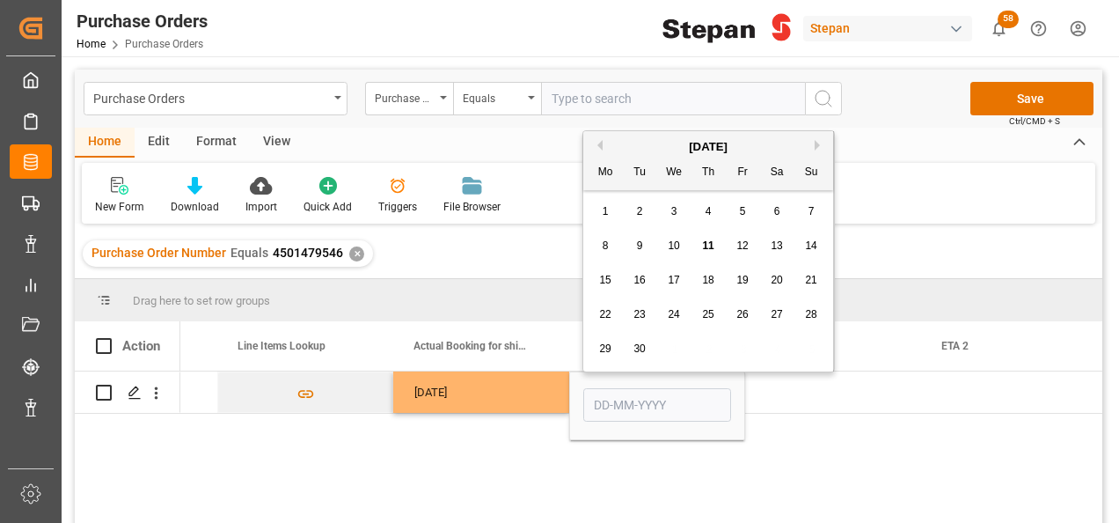
click at [672, 245] on span "10" at bounding box center [673, 245] width 11 height 12
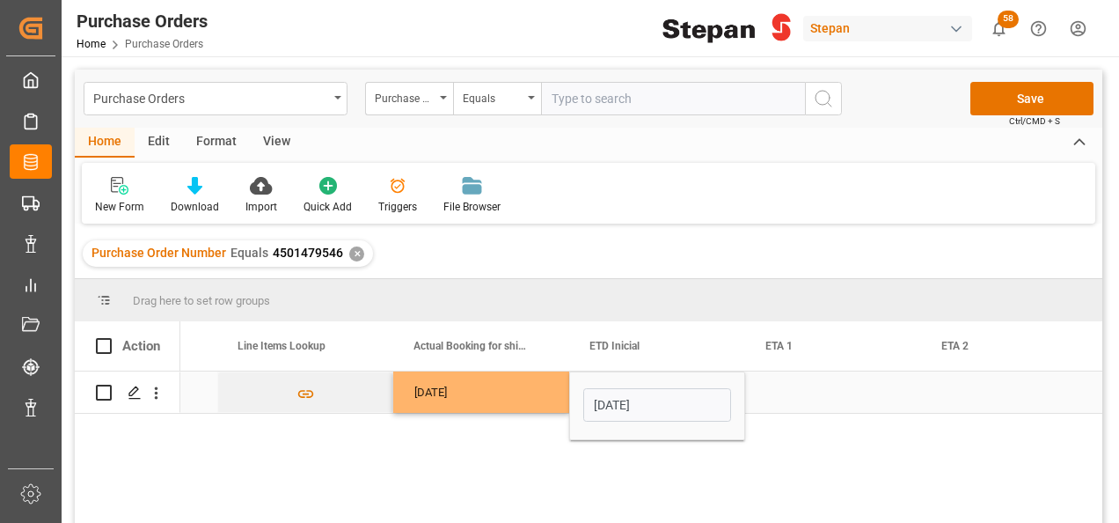
click at [679, 404] on input "10-09-2025" at bounding box center [657, 404] width 148 height 33
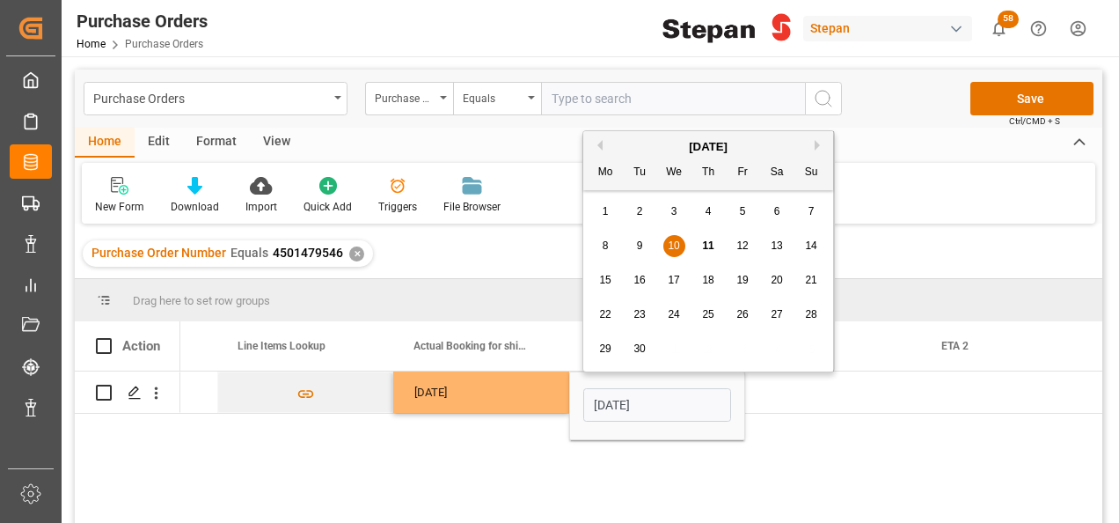
click at [816, 143] on button "Next Month" at bounding box center [820, 145] width 11 height 11
click at [744, 248] on span "10" at bounding box center [741, 245] width 11 height 12
type input "10-10-2025"
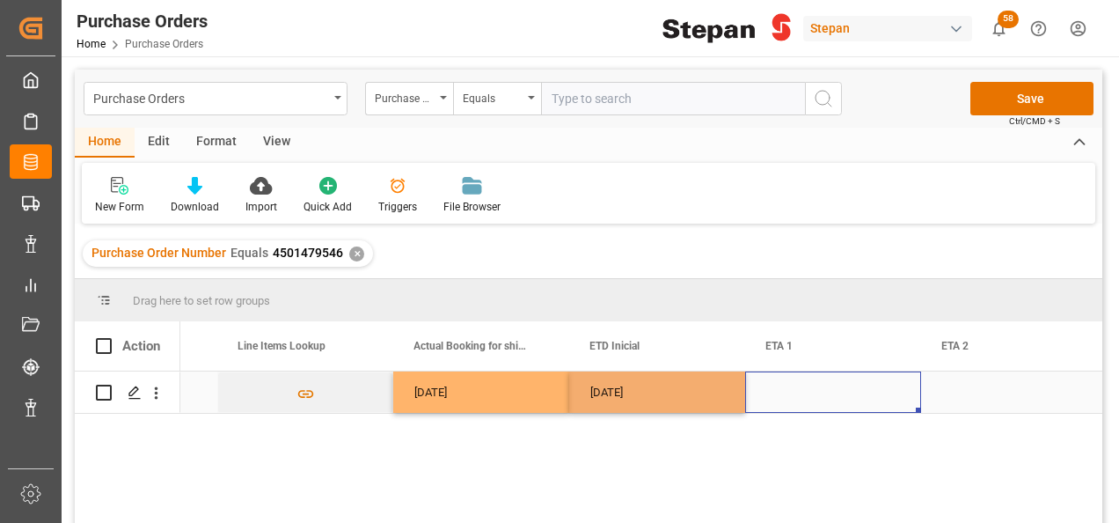
click at [792, 381] on div "Press SPACE to select this row." at bounding box center [833, 391] width 176 height 41
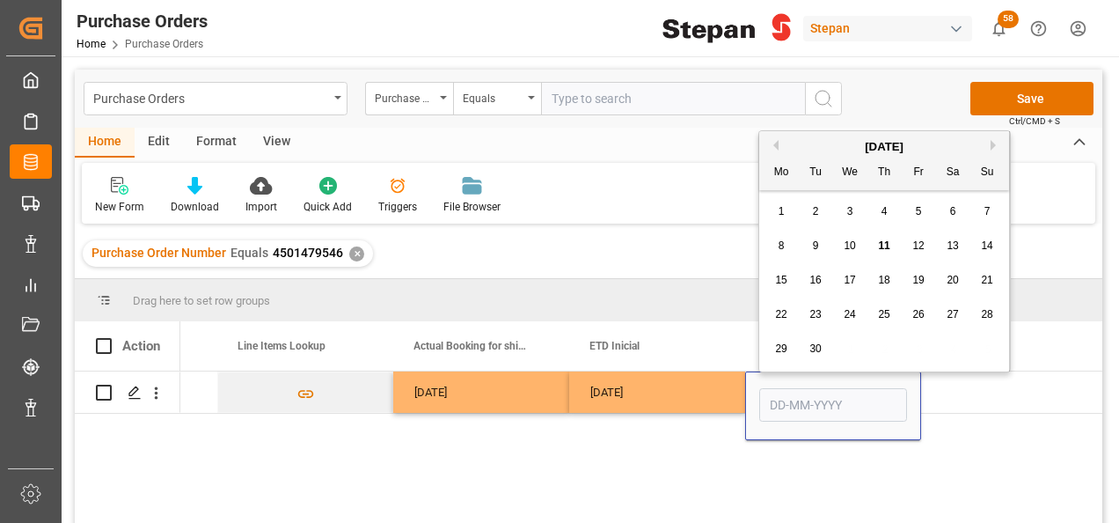
click at [997, 141] on button "Next Month" at bounding box center [996, 145] width 11 height 11
click at [780, 313] on span "17" at bounding box center [780, 314] width 11 height 12
type input "17-11-2025"
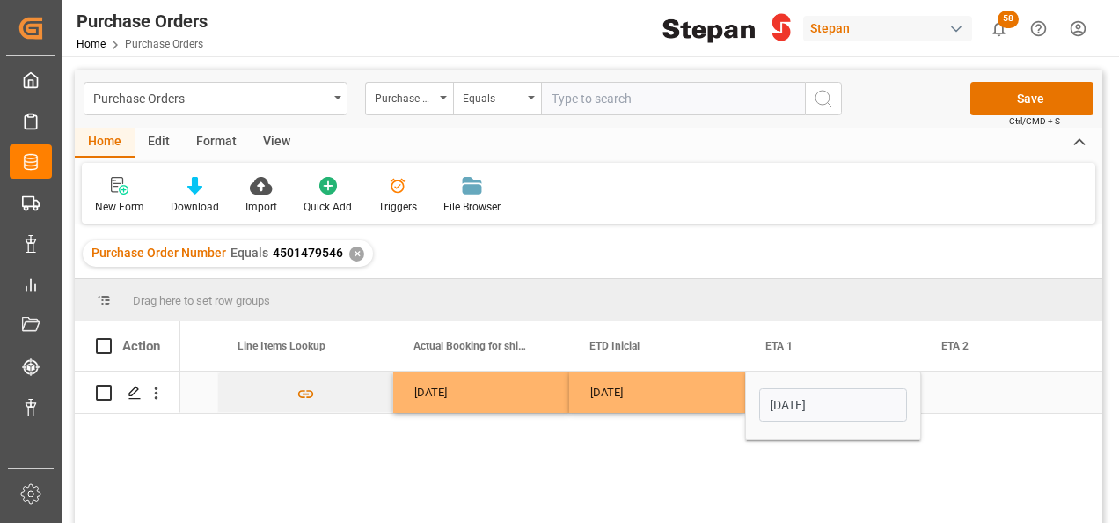
click at [729, 385] on div "10-10-2025" at bounding box center [657, 391] width 176 height 41
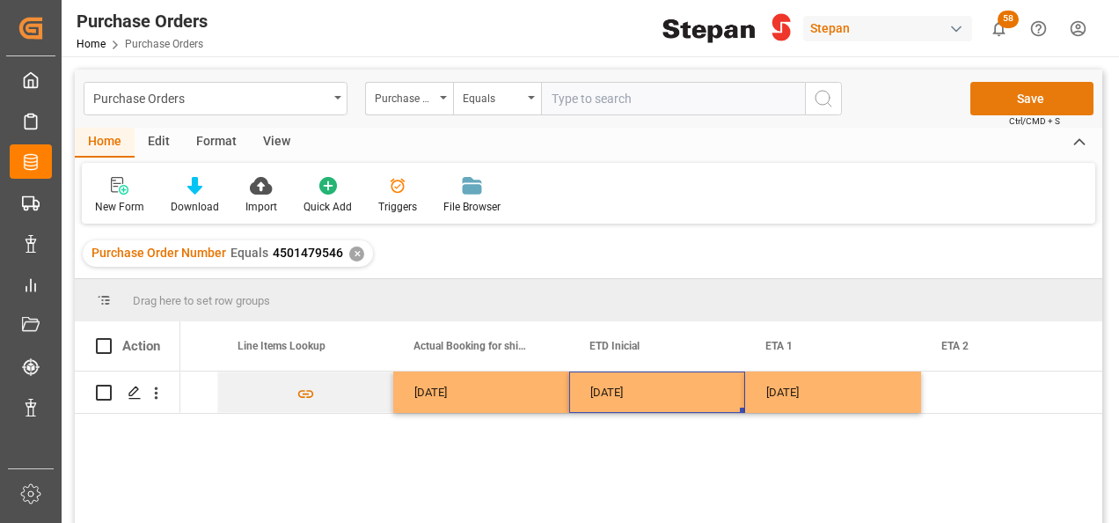
click at [1033, 100] on button "Save" at bounding box center [1031, 98] width 123 height 33
